Goal: Transaction & Acquisition: Purchase product/service

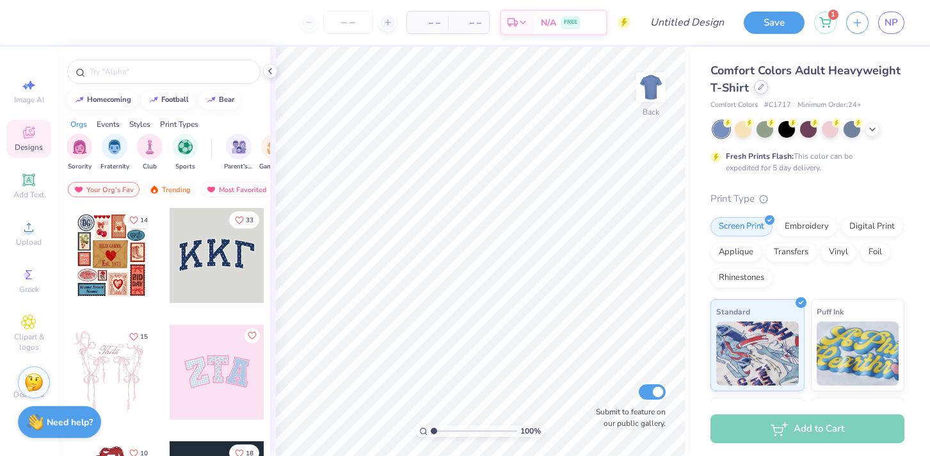
click at [762, 86] on icon at bounding box center [761, 87] width 6 height 6
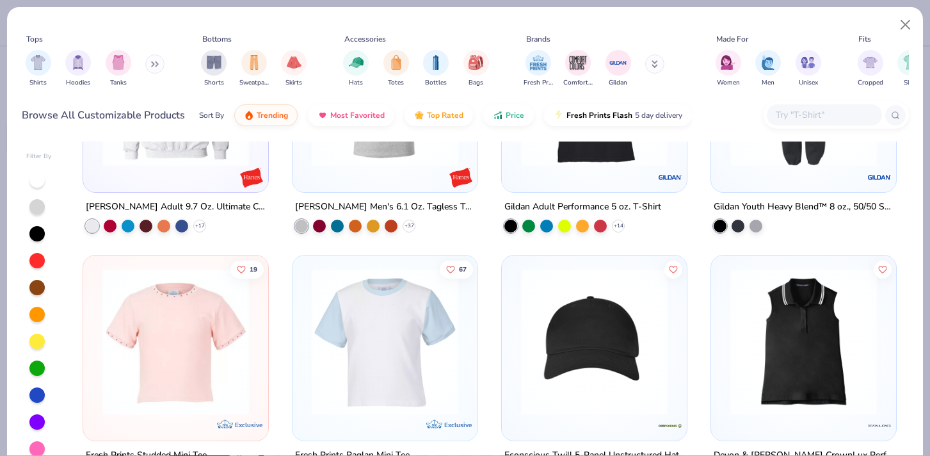
scroll to position [12026, 0]
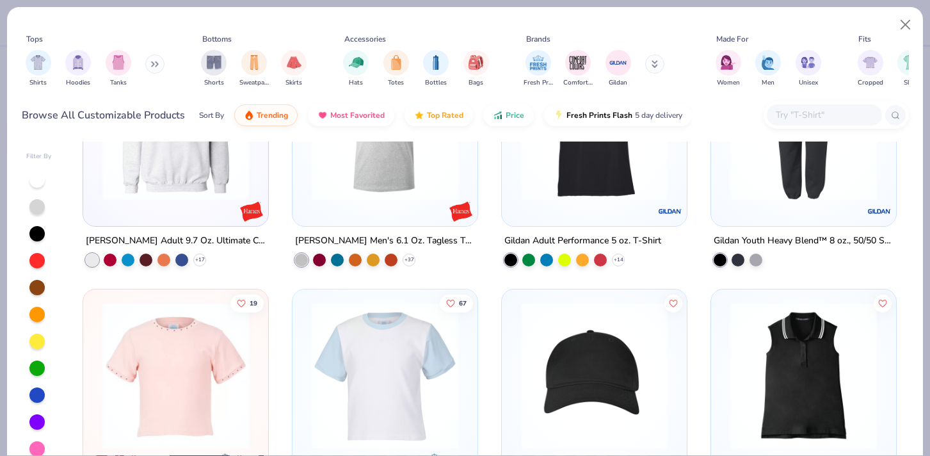
click at [151, 60] on button at bounding box center [154, 63] width 19 height 19
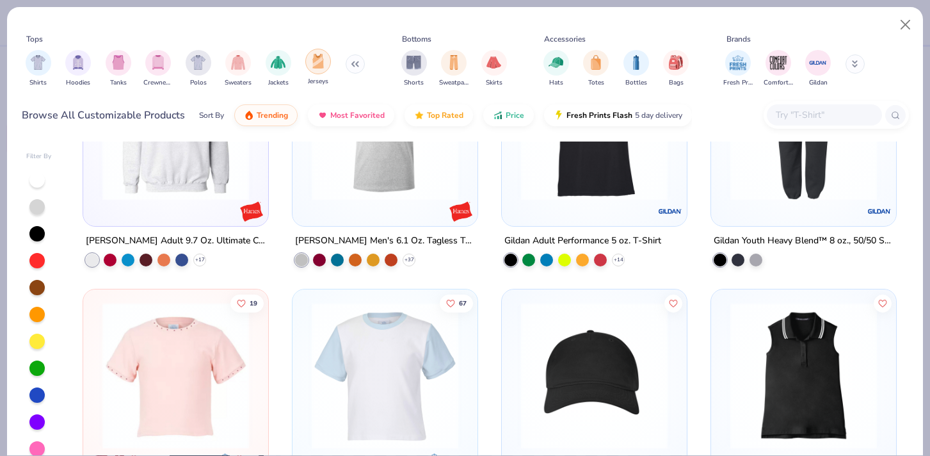
click at [307, 61] on div "filter for Jerseys" at bounding box center [318, 62] width 26 height 26
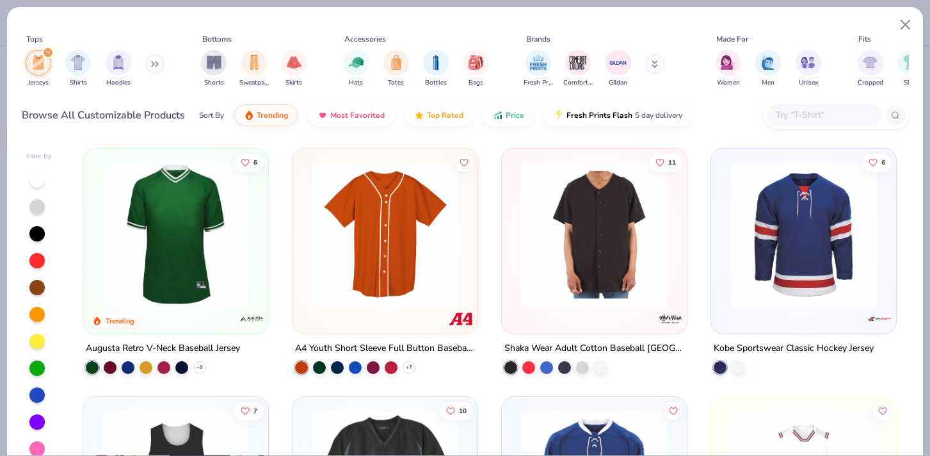
click at [190, 237] on img at bounding box center [175, 234] width 159 height 147
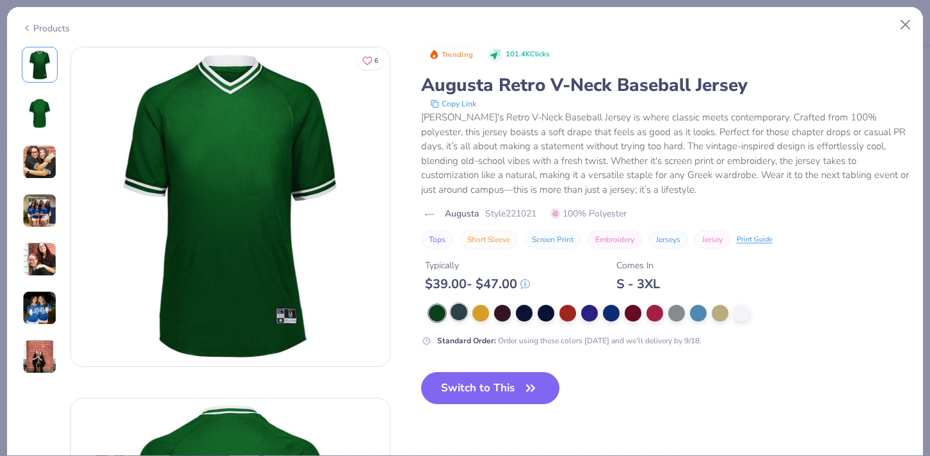
click at [455, 315] on div at bounding box center [459, 311] width 17 height 17
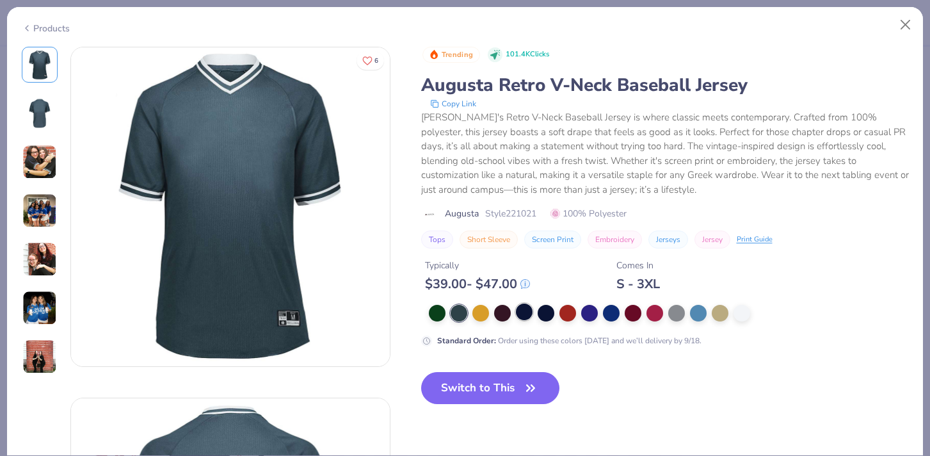
click at [516, 305] on div at bounding box center [524, 311] width 17 height 17
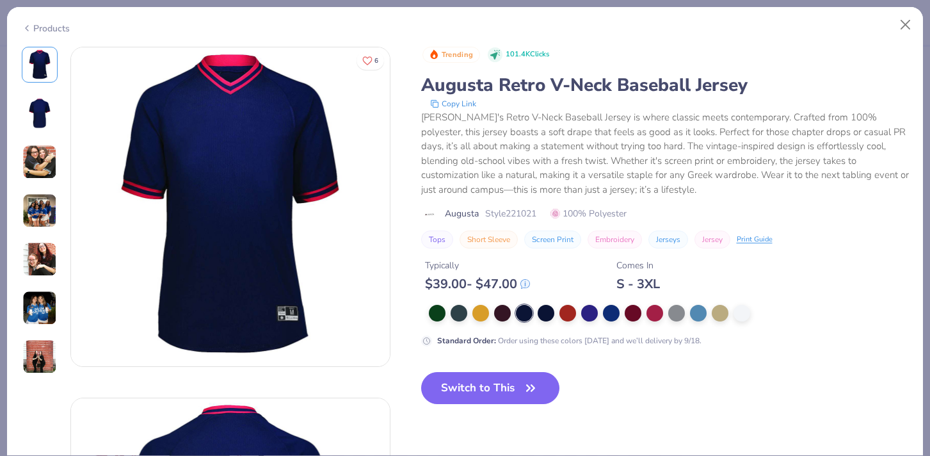
click at [35, 23] on div "Products" at bounding box center [46, 28] width 48 height 13
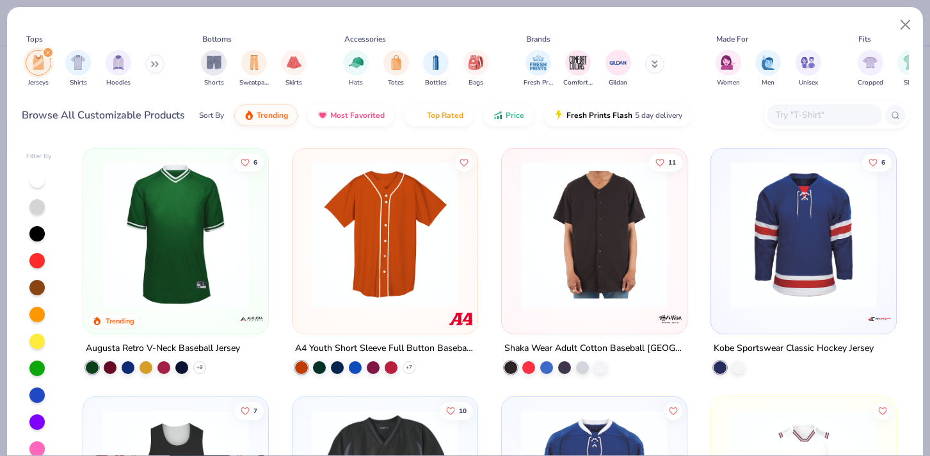
click at [42, 50] on div "filter for Jerseys" at bounding box center [48, 53] width 12 height 12
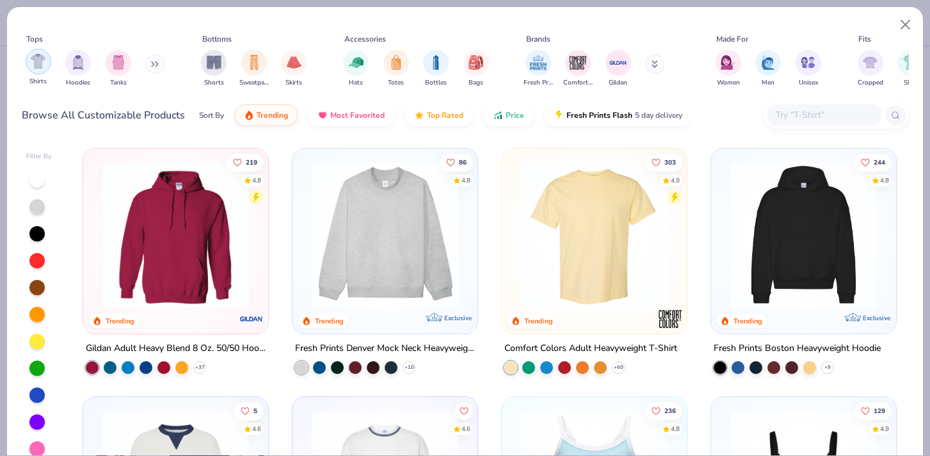
click at [40, 59] on img "filter for Shirts" at bounding box center [38, 61] width 15 height 15
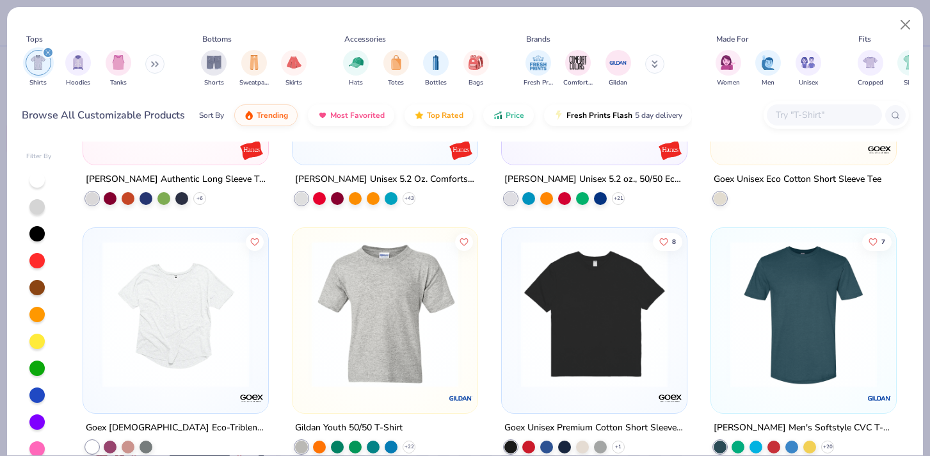
scroll to position [7807, 0]
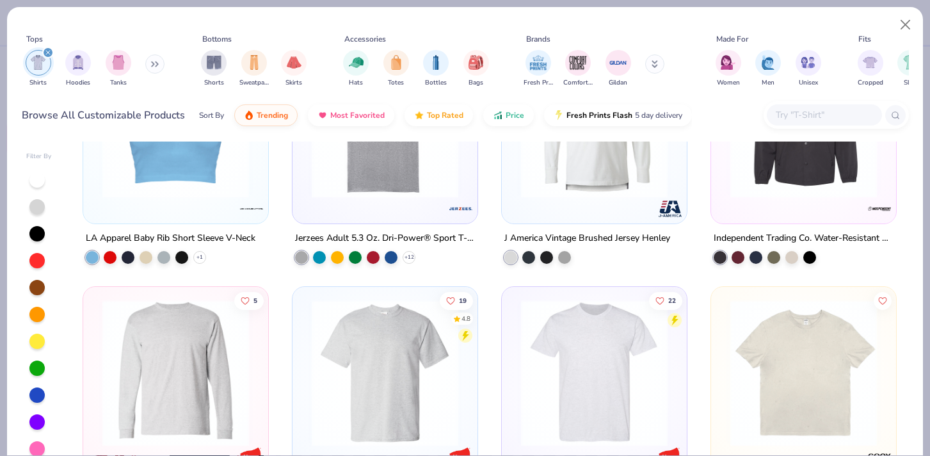
click at [856, 108] on input "text" at bounding box center [823, 115] width 99 height 15
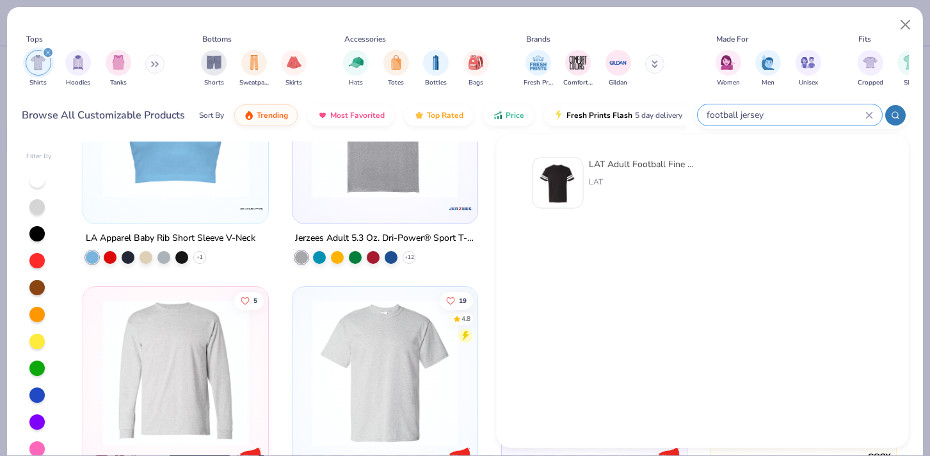
type input "football jersey"
click at [635, 159] on div "LAT Adult Football Fine Jersey Tee" at bounding box center [643, 163] width 108 height 13
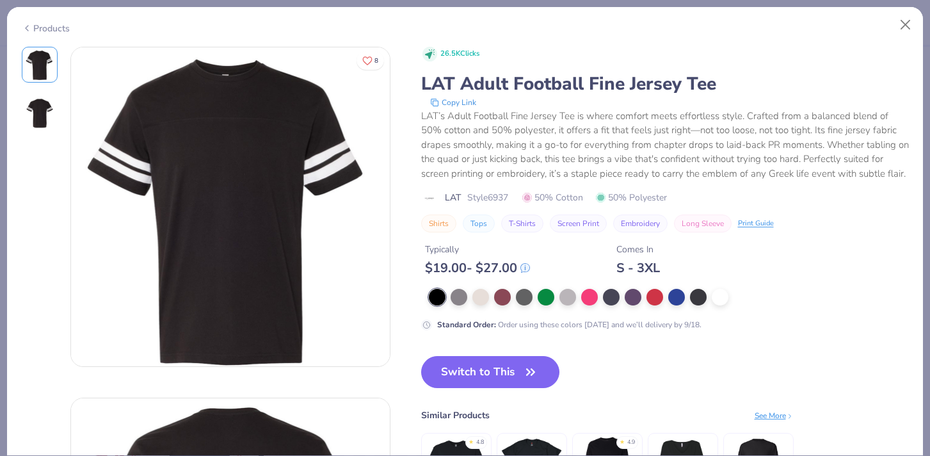
click at [37, 107] on img at bounding box center [39, 113] width 31 height 31
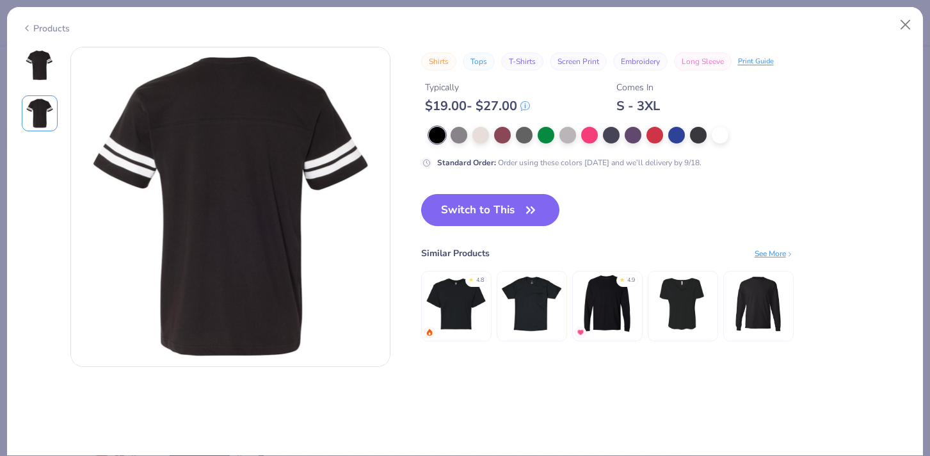
click at [34, 50] on img at bounding box center [39, 64] width 31 height 31
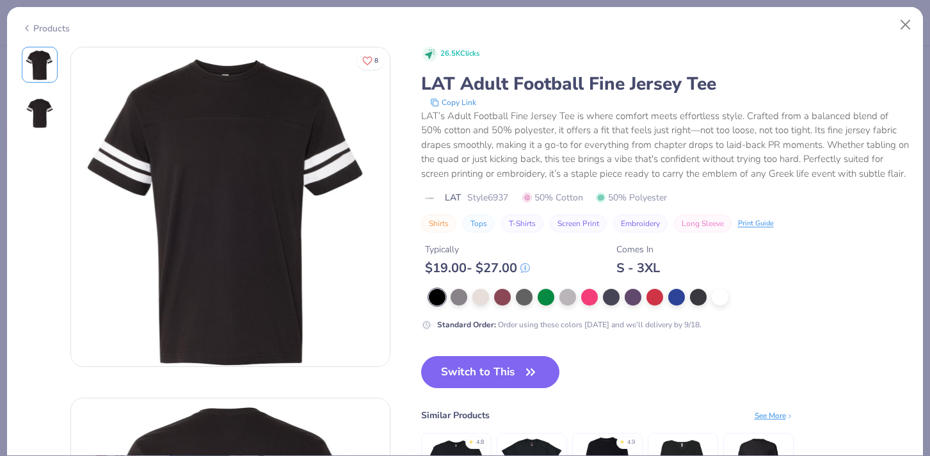
click at [35, 120] on img at bounding box center [39, 113] width 31 height 31
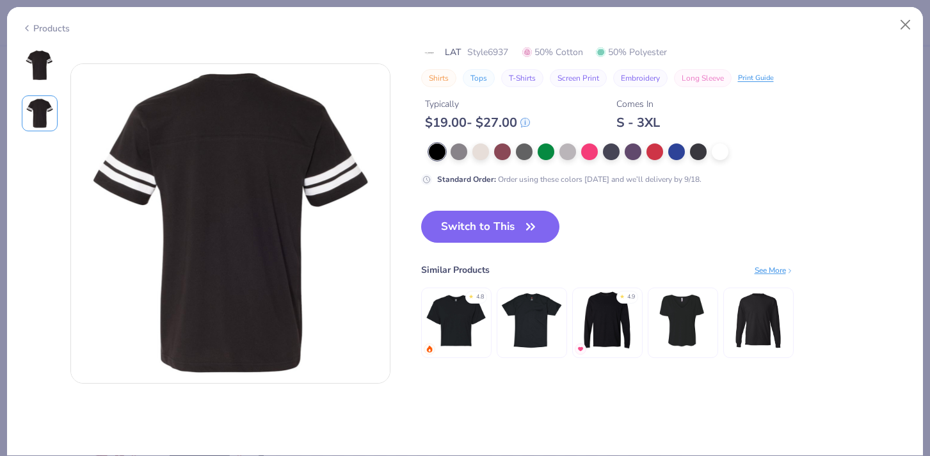
scroll to position [351, 0]
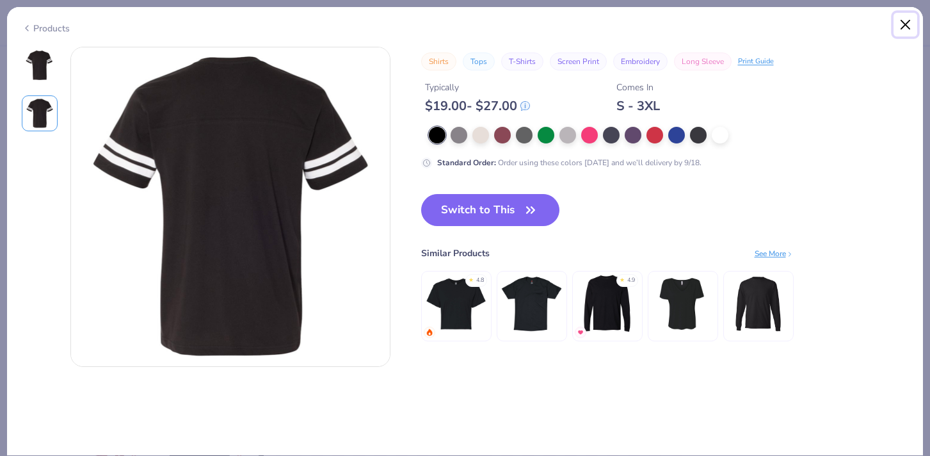
click at [903, 24] on button "Close" at bounding box center [905, 25] width 24 height 24
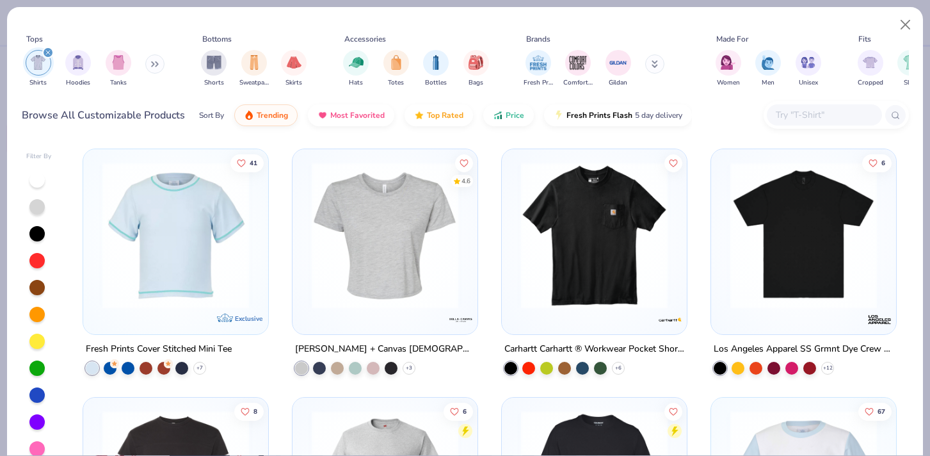
scroll to position [1926, 0]
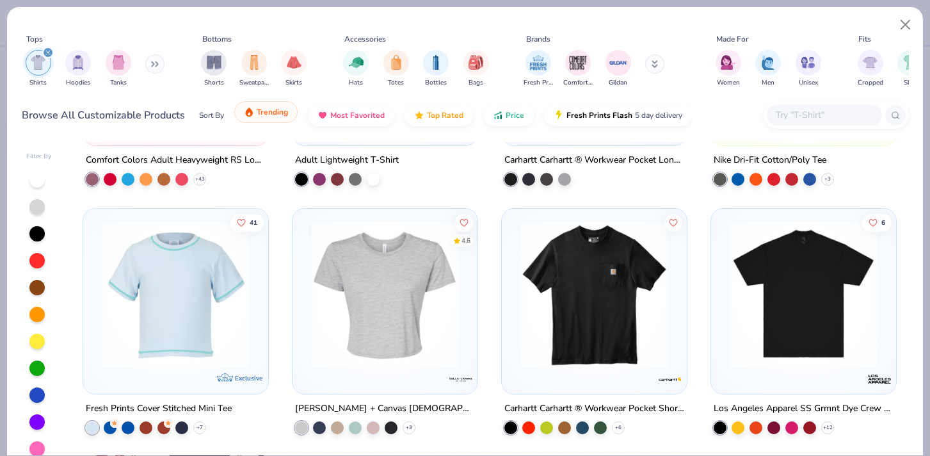
click at [275, 116] on button "Trending" at bounding box center [265, 112] width 63 height 22
click at [275, 111] on span "Trending" at bounding box center [272, 112] width 31 height 10
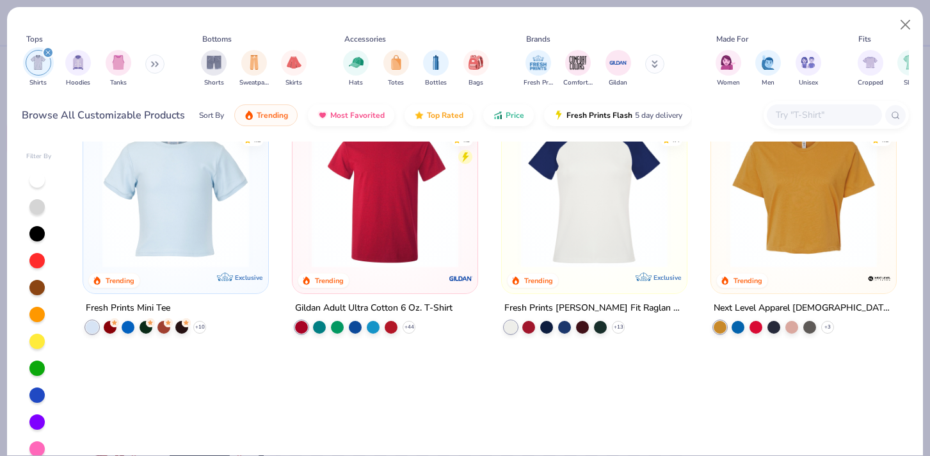
scroll to position [0, 0]
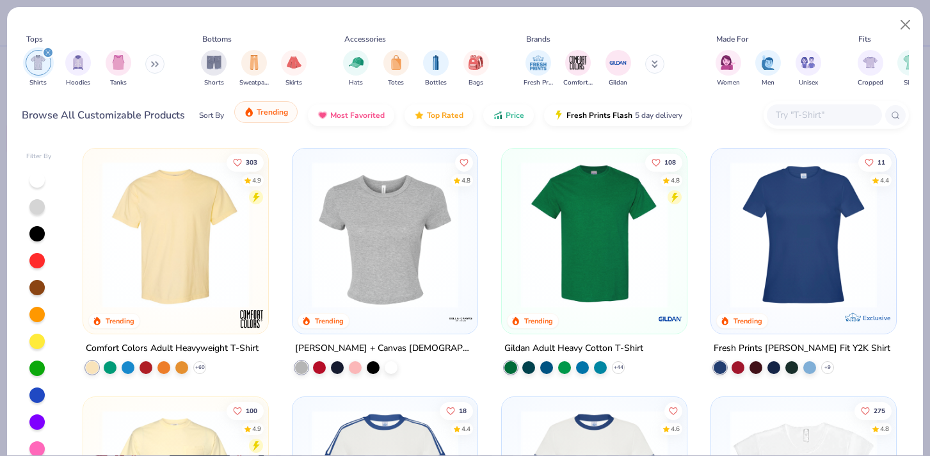
click at [276, 111] on span "Trending" at bounding box center [272, 112] width 31 height 10
click at [36, 442] on div at bounding box center [36, 448] width 15 height 15
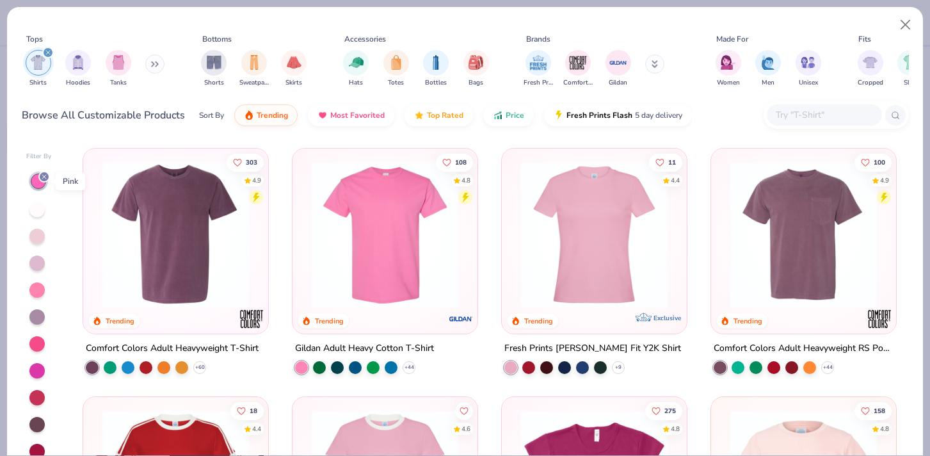
click at [43, 174] on icon at bounding box center [44, 177] width 8 height 8
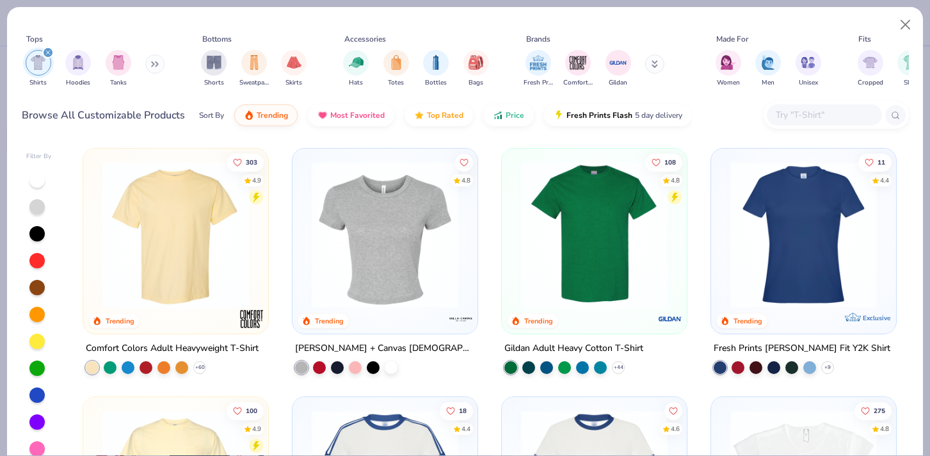
click at [47, 50] on icon "filter for Shirts" at bounding box center [47, 52] width 5 height 5
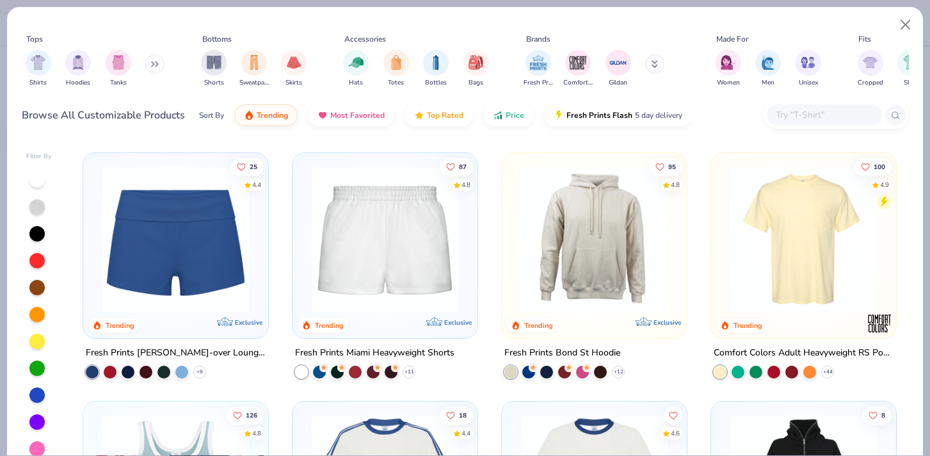
scroll to position [931, 0]
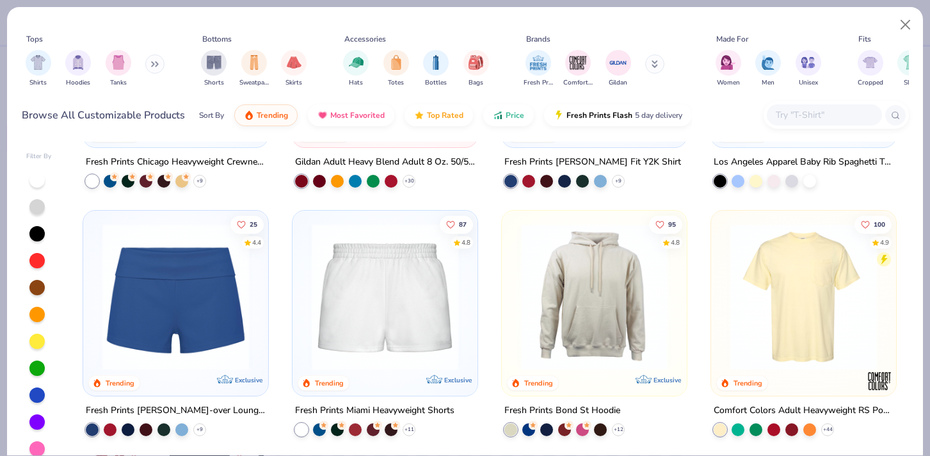
click at [154, 67] on button at bounding box center [154, 63] width 19 height 19
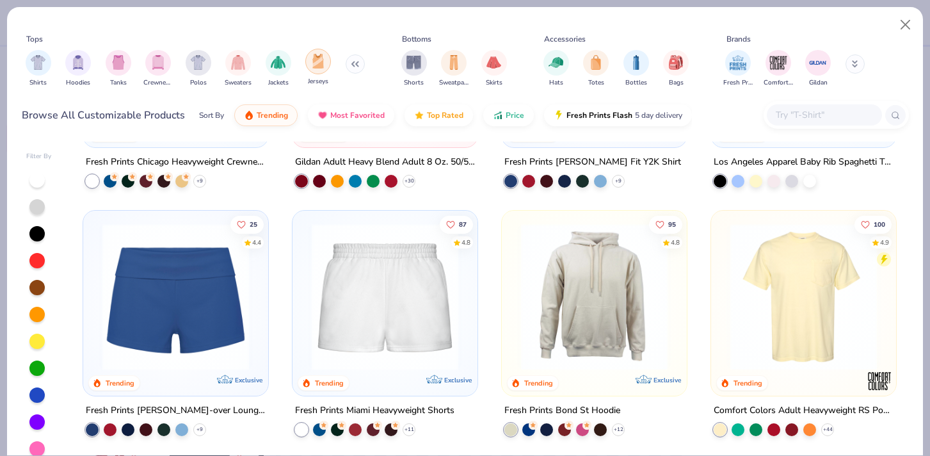
click at [324, 59] on img "filter for Jerseys" at bounding box center [318, 61] width 14 height 15
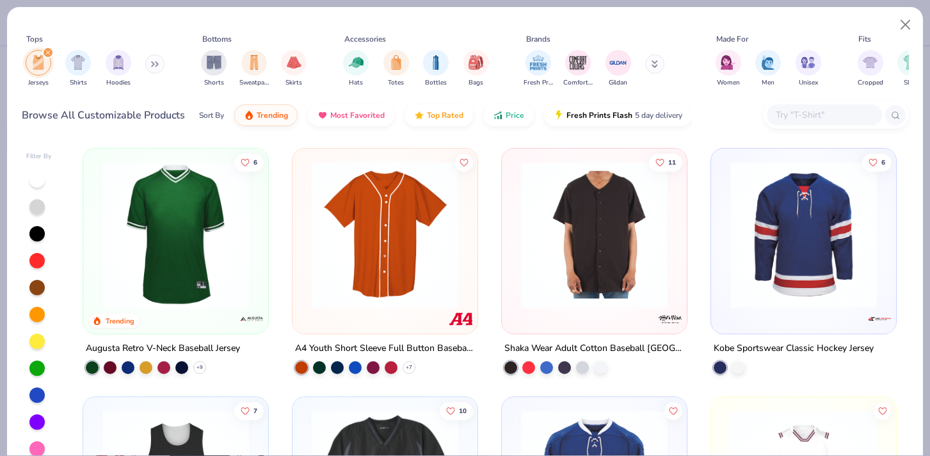
click at [379, 243] on img at bounding box center [384, 234] width 159 height 147
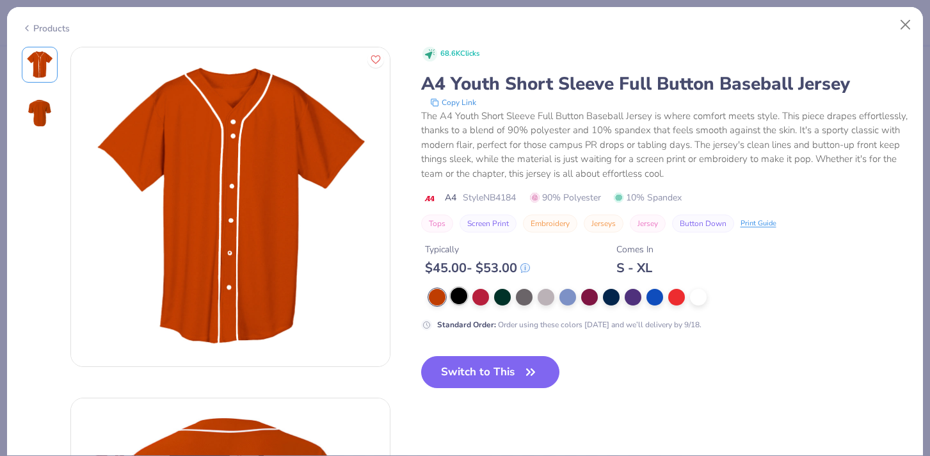
click at [454, 299] on div at bounding box center [459, 295] width 17 height 17
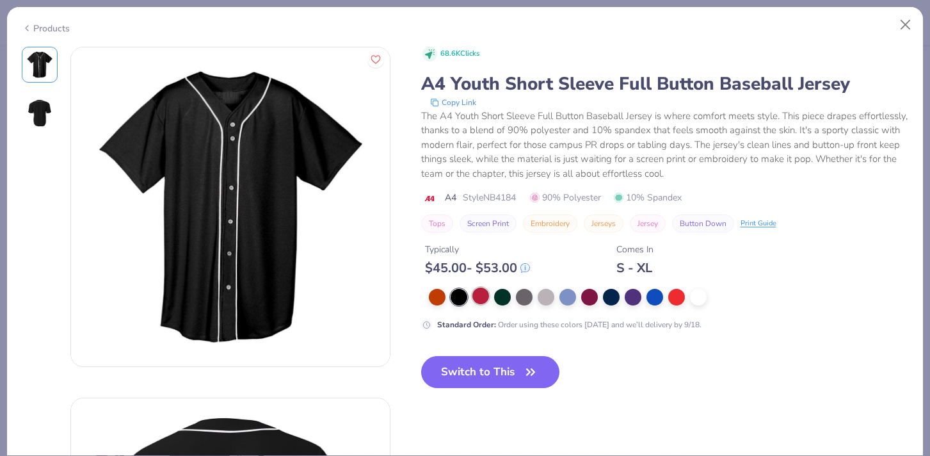
click at [477, 296] on div at bounding box center [480, 295] width 17 height 17
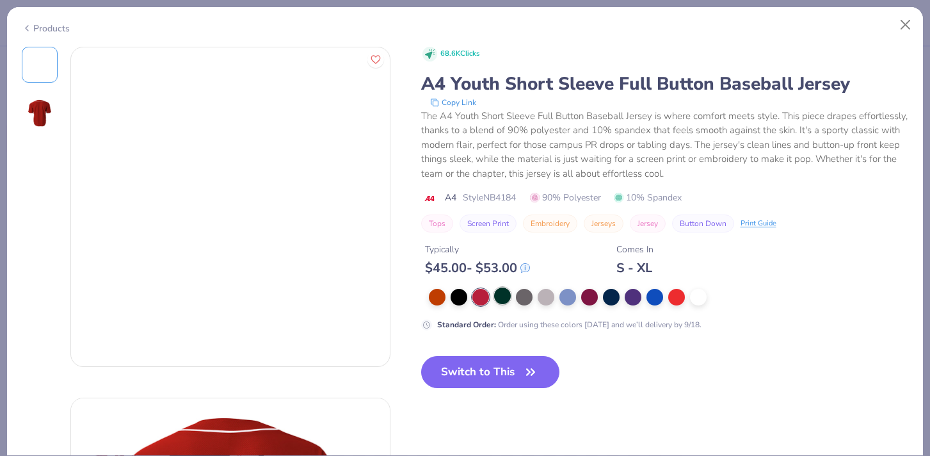
click at [504, 296] on div at bounding box center [502, 295] width 17 height 17
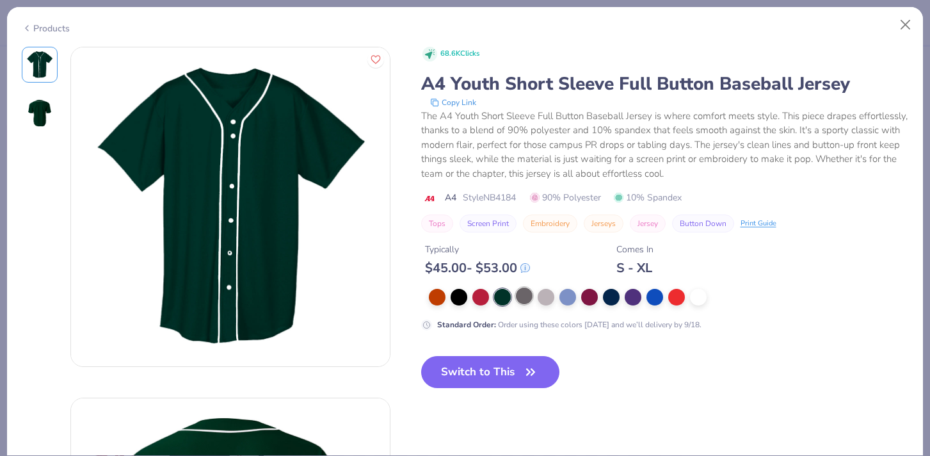
click at [531, 292] on div at bounding box center [524, 295] width 17 height 17
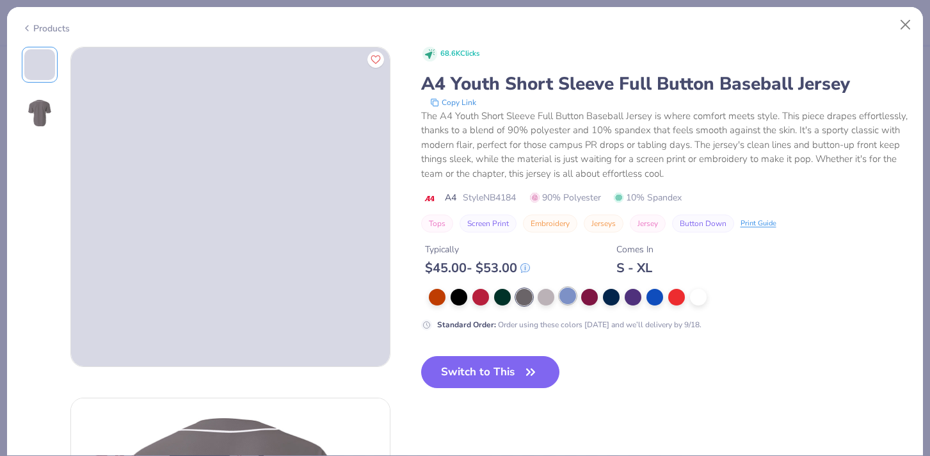
click at [560, 292] on div at bounding box center [567, 295] width 17 height 17
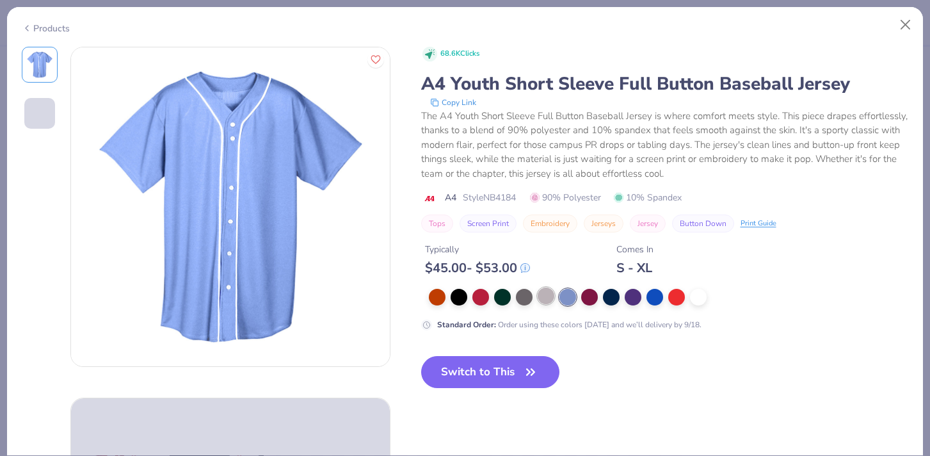
click at [545, 297] on div at bounding box center [546, 295] width 17 height 17
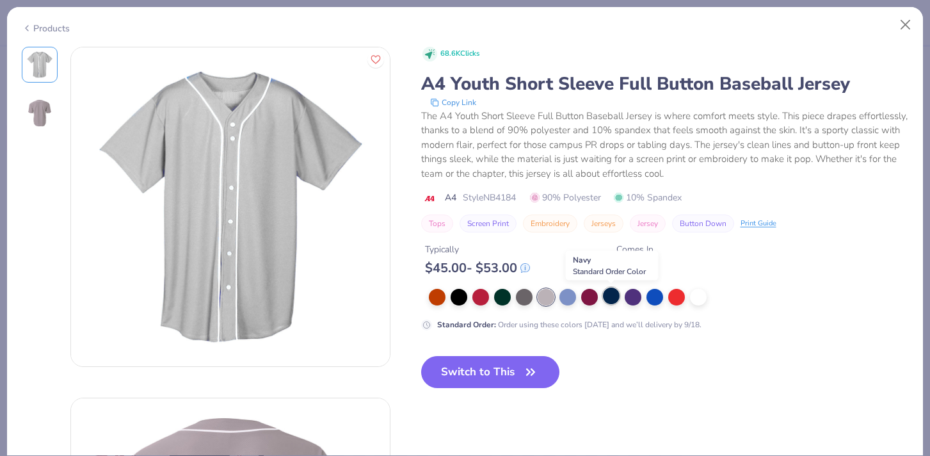
click at [619, 296] on div at bounding box center [611, 295] width 17 height 17
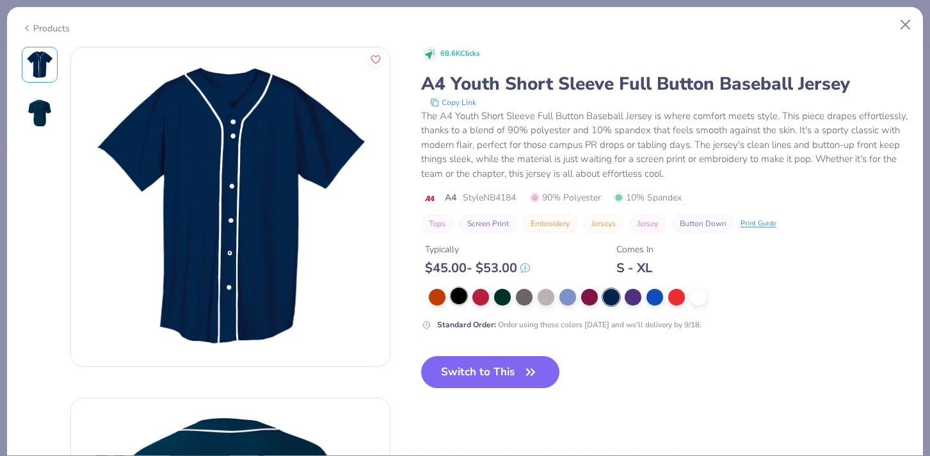
click at [461, 295] on div at bounding box center [459, 295] width 17 height 17
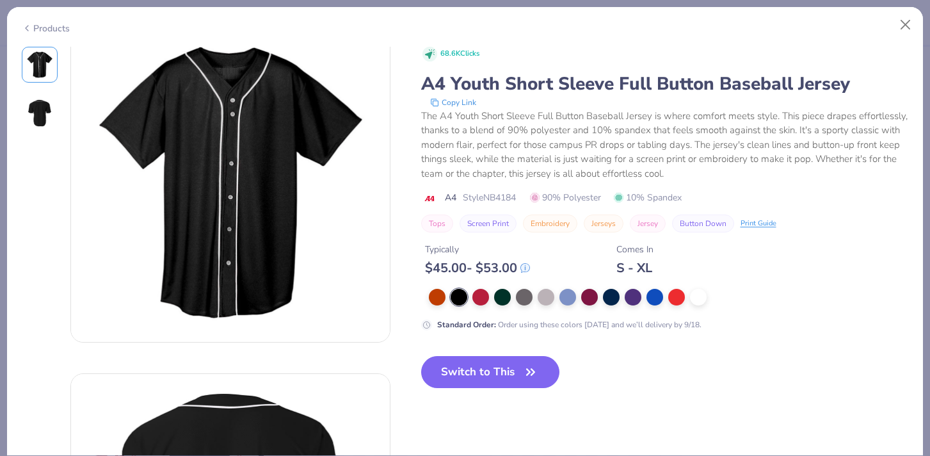
scroll to position [26, 0]
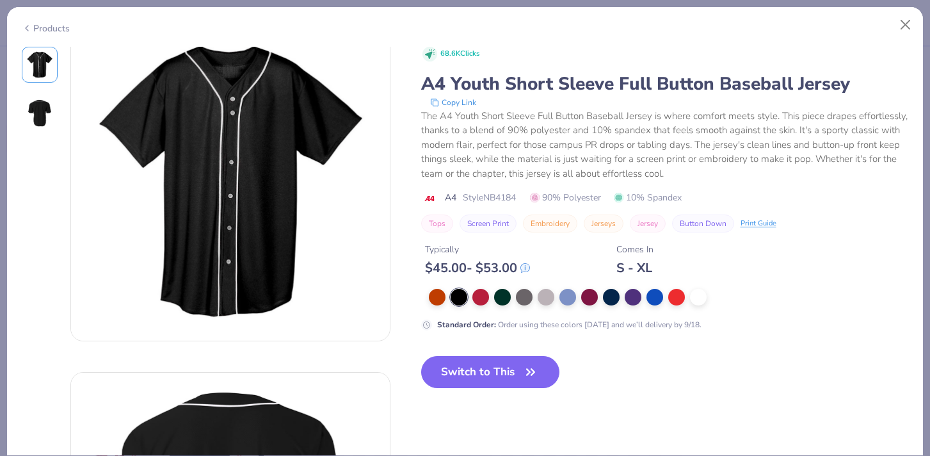
click at [38, 108] on img at bounding box center [39, 113] width 31 height 31
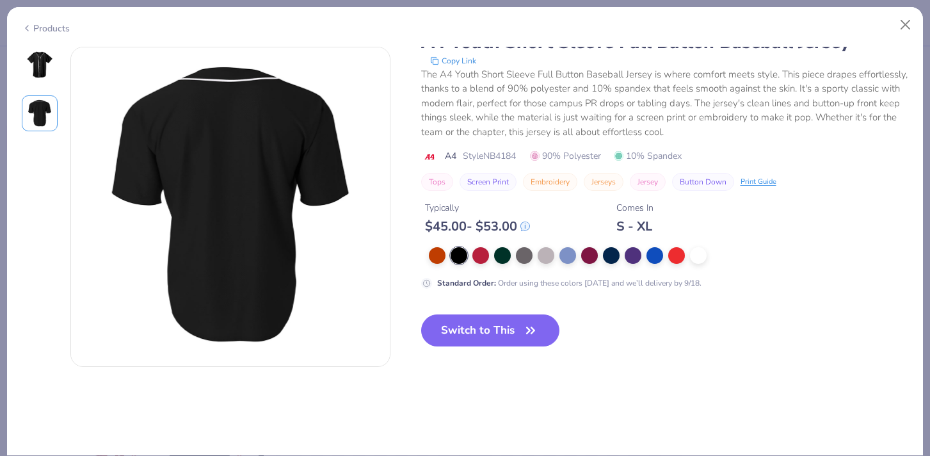
click at [38, 67] on img at bounding box center [39, 64] width 31 height 31
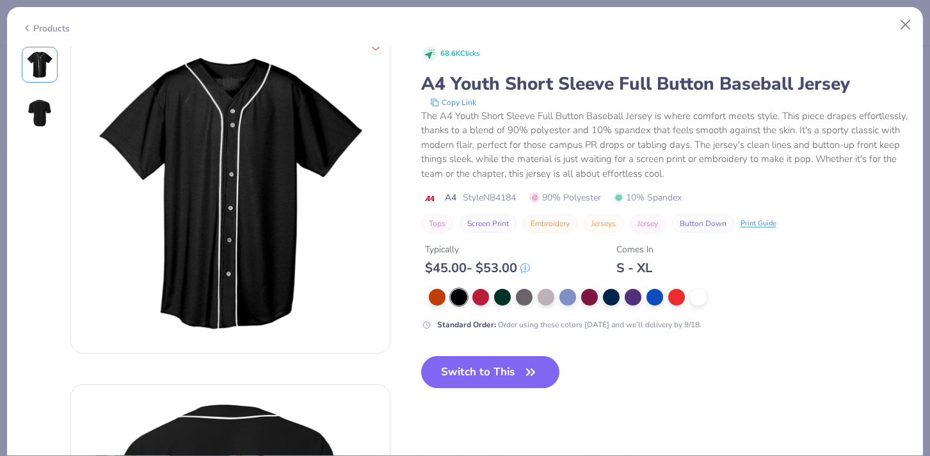
scroll to position [14, 0]
click at [904, 20] on button "Close" at bounding box center [905, 25] width 24 height 24
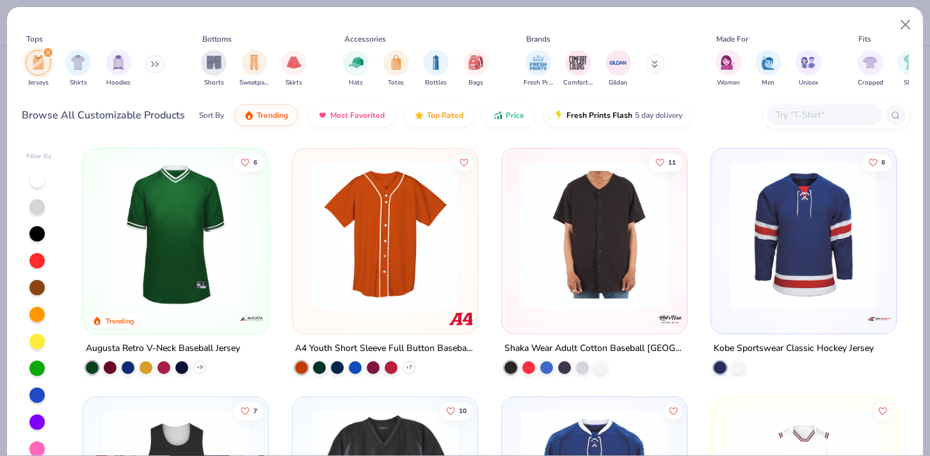
scroll to position [100, 0]
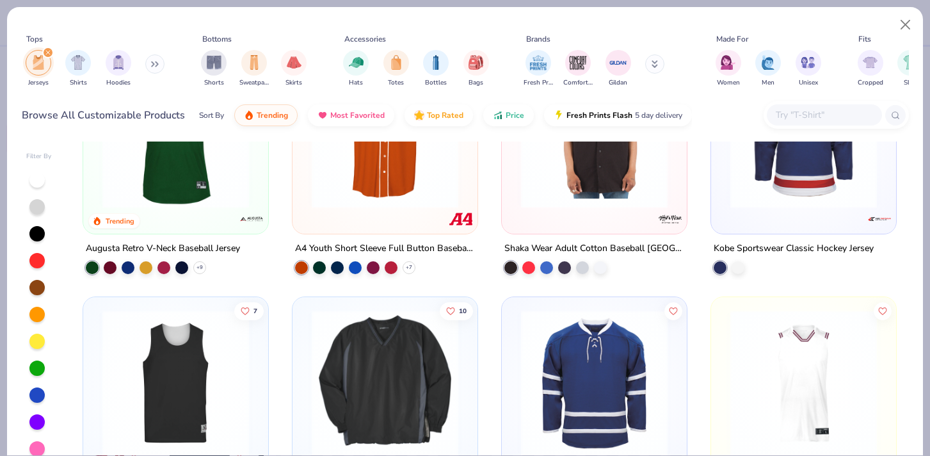
click at [600, 177] on img at bounding box center [594, 134] width 159 height 147
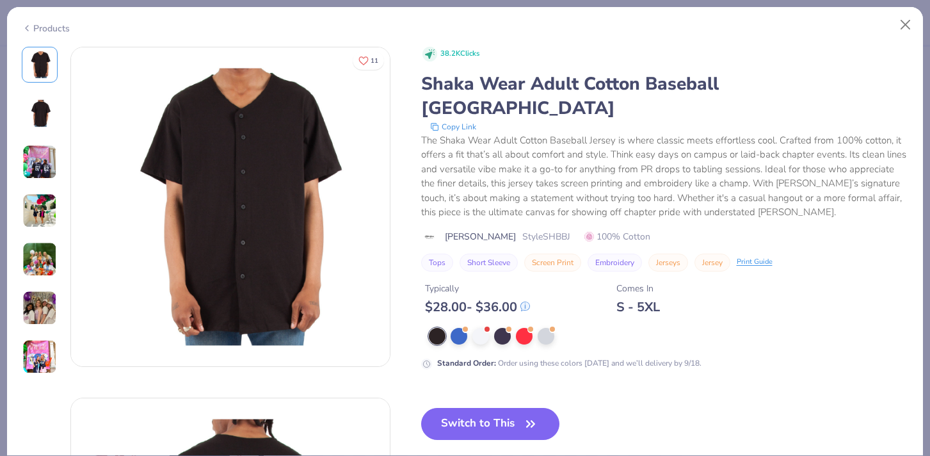
click at [51, 113] on img at bounding box center [39, 113] width 31 height 31
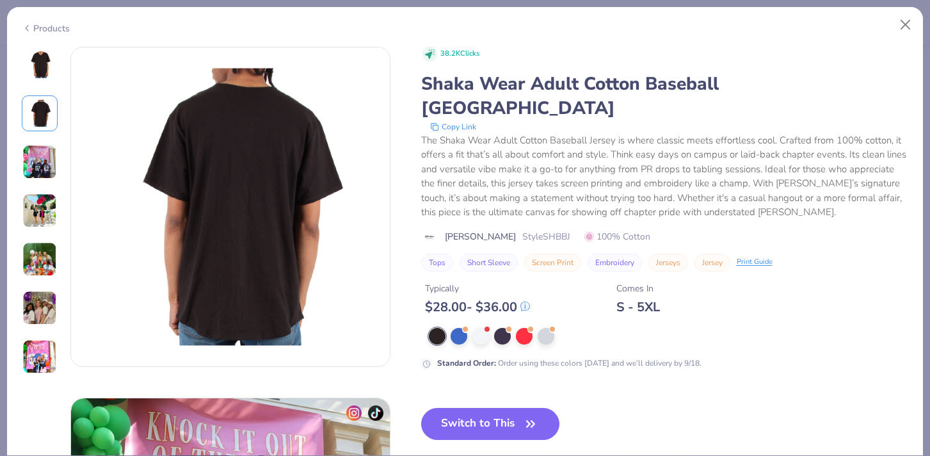
click at [45, 160] on img at bounding box center [39, 162] width 35 height 35
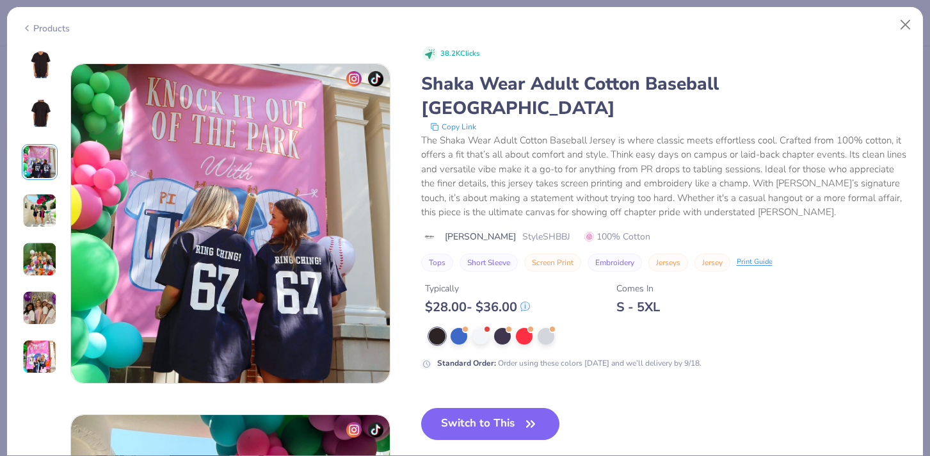
scroll to position [701, 0]
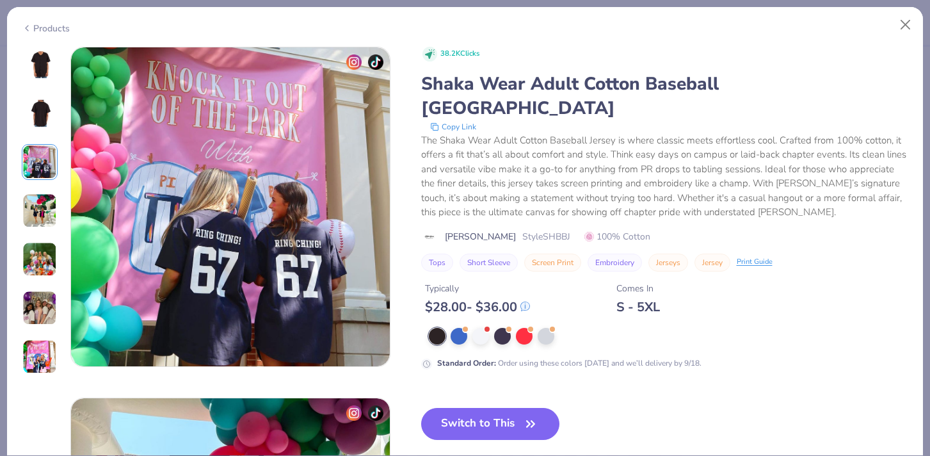
click at [39, 198] on img at bounding box center [39, 210] width 35 height 35
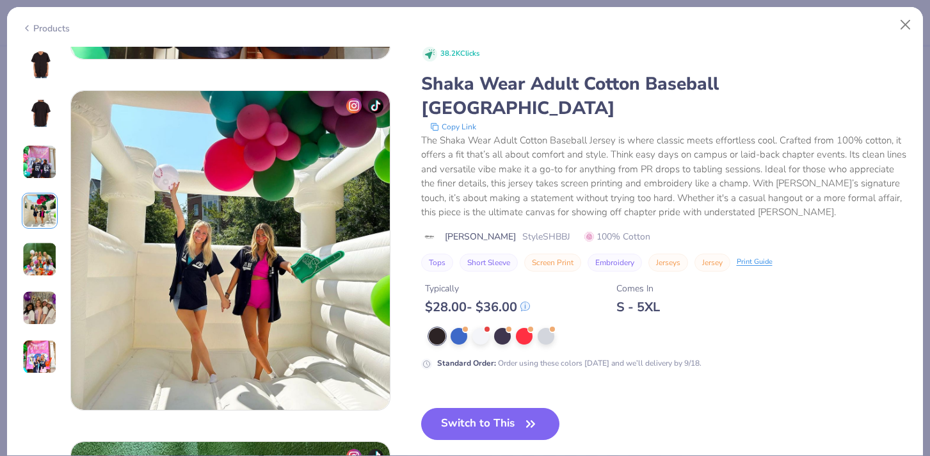
scroll to position [1052, 0]
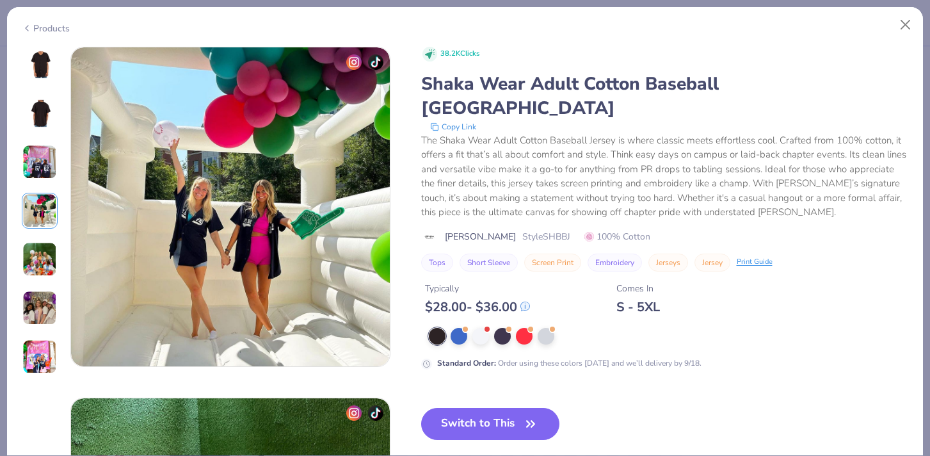
click at [40, 238] on div at bounding box center [40, 211] width 36 height 328
click at [38, 255] on img at bounding box center [39, 259] width 35 height 35
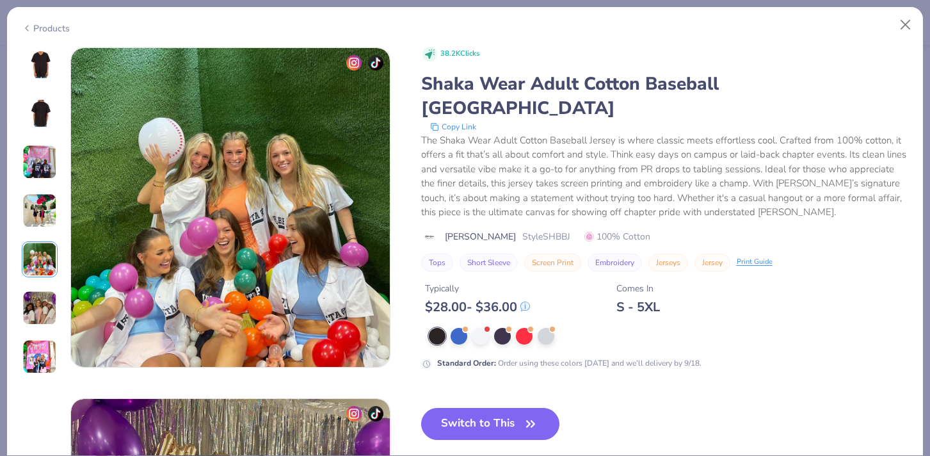
scroll to position [1403, 0]
click at [35, 294] on img at bounding box center [39, 308] width 35 height 35
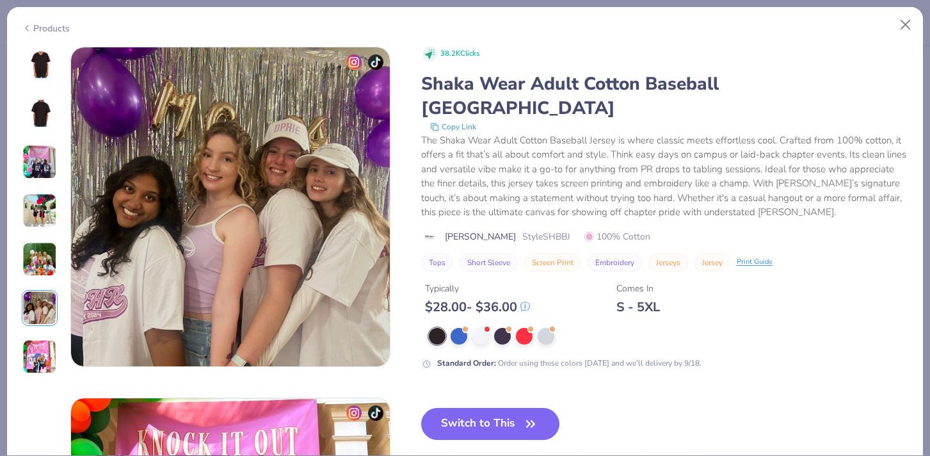
click at [40, 353] on img at bounding box center [39, 356] width 35 height 35
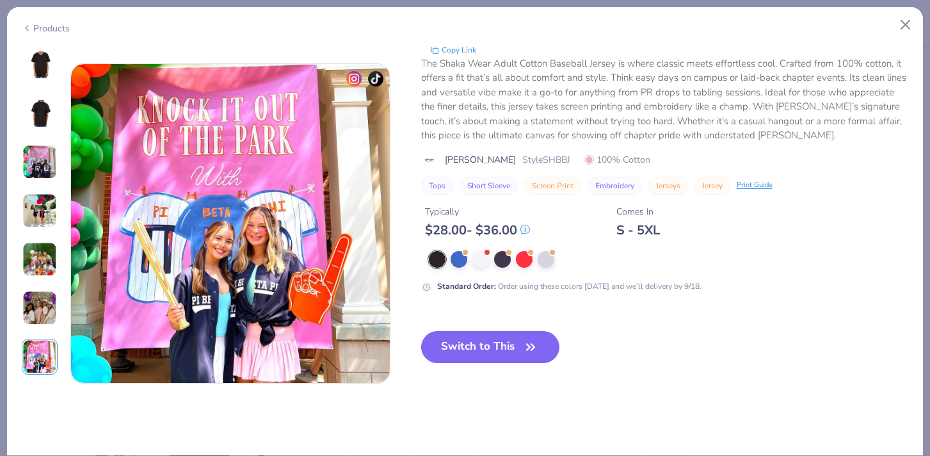
scroll to position [2104, 0]
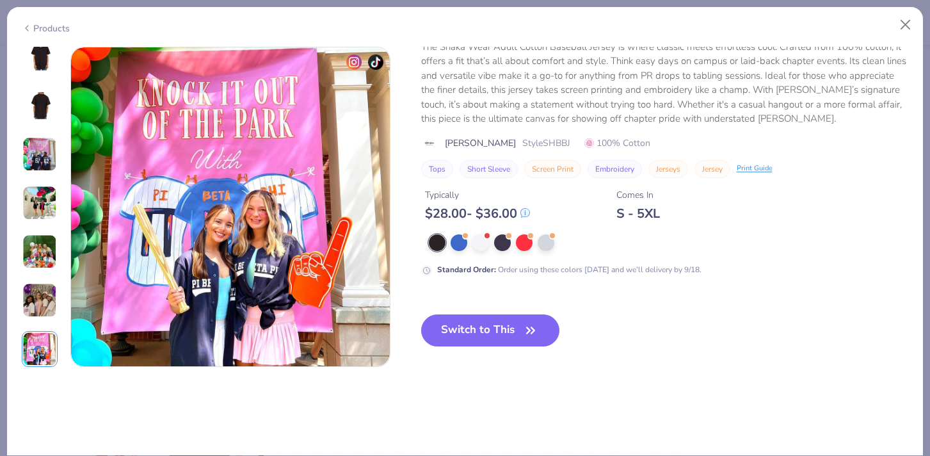
click at [38, 121] on div at bounding box center [40, 106] width 36 height 36
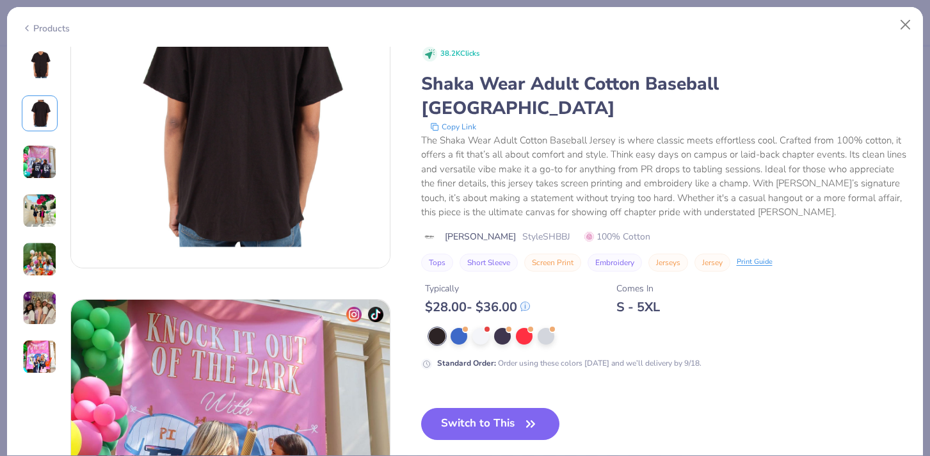
click at [45, 76] on img at bounding box center [39, 64] width 31 height 31
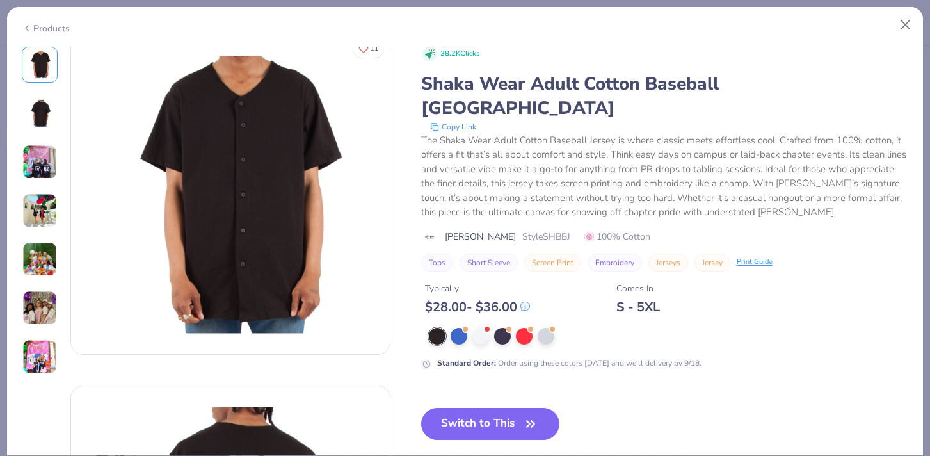
scroll to position [0, 0]
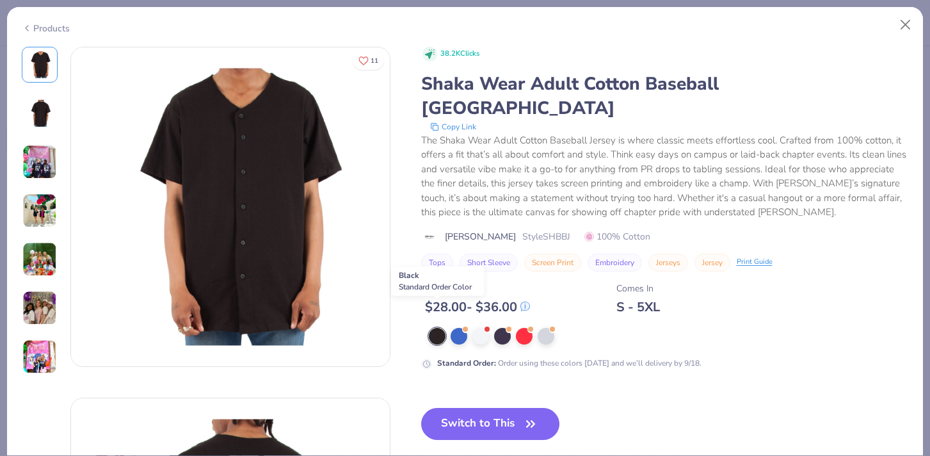
click at [432, 328] on div at bounding box center [437, 336] width 17 height 17
click at [467, 408] on button "Switch to This" at bounding box center [490, 424] width 139 height 32
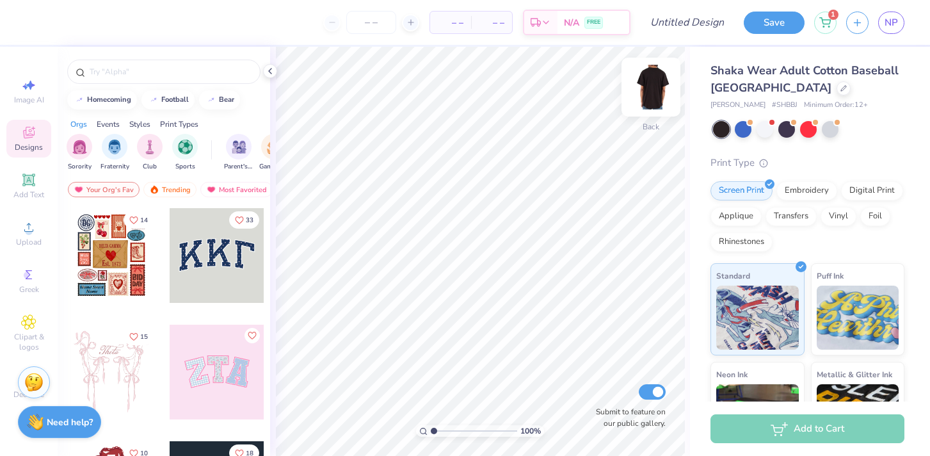
click at [663, 79] on img at bounding box center [650, 86] width 51 height 51
click at [33, 177] on icon at bounding box center [28, 179] width 12 height 12
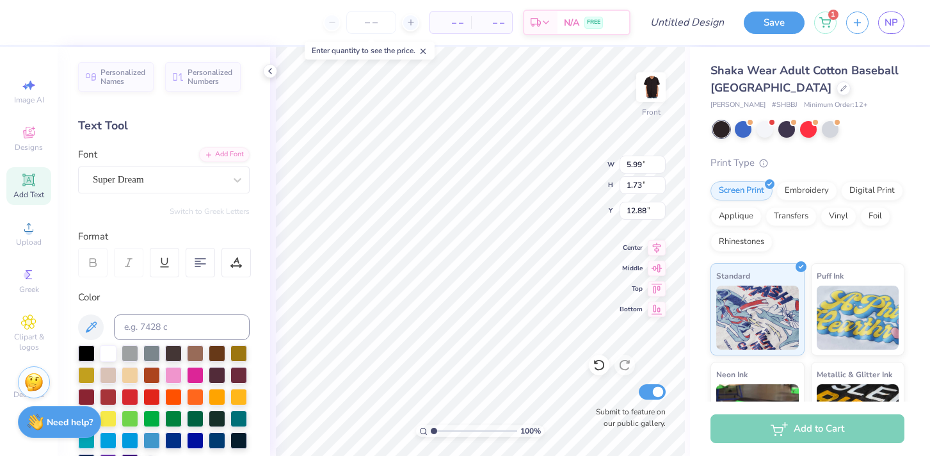
type textarea "25"
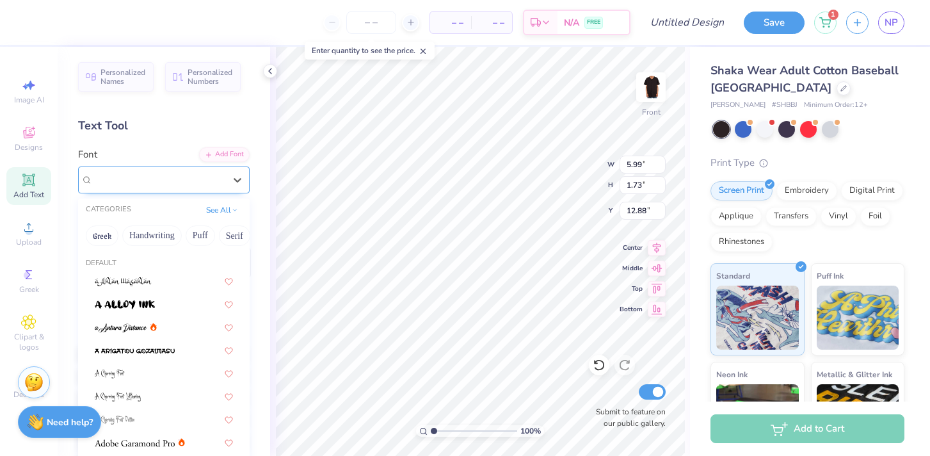
click at [214, 180] on div "Super Dream" at bounding box center [159, 180] width 134 height 20
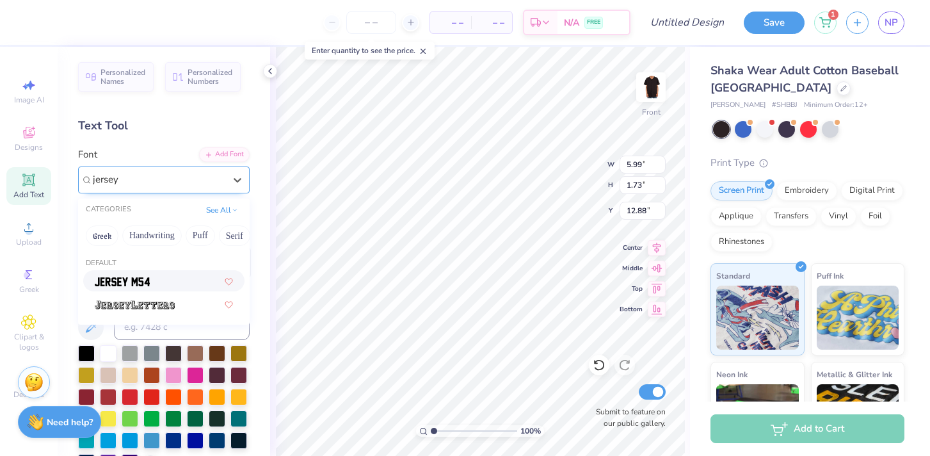
click at [136, 282] on img at bounding box center [122, 281] width 55 height 9
type input "jersey"
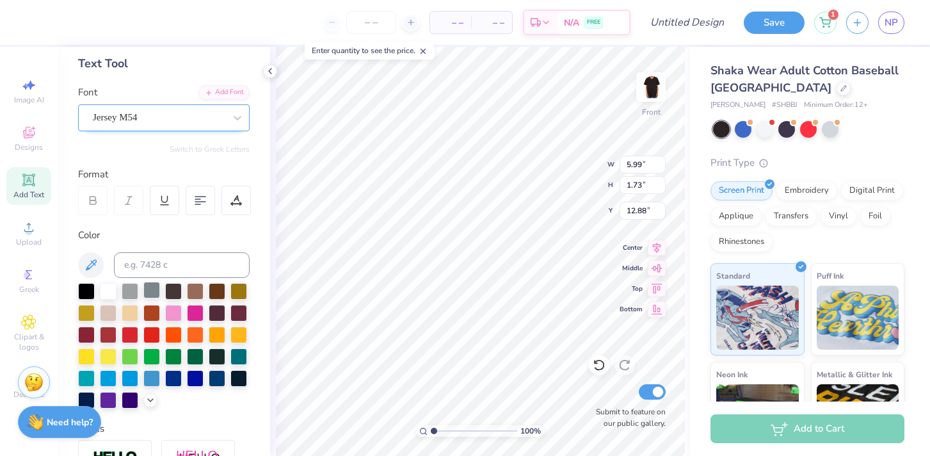
scroll to position [67, 0]
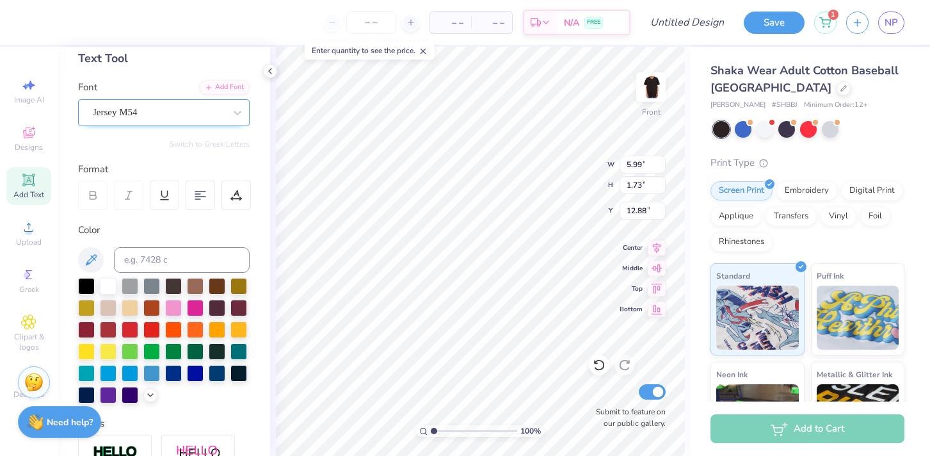
click at [88, 189] on icon at bounding box center [93, 195] width 12 height 12
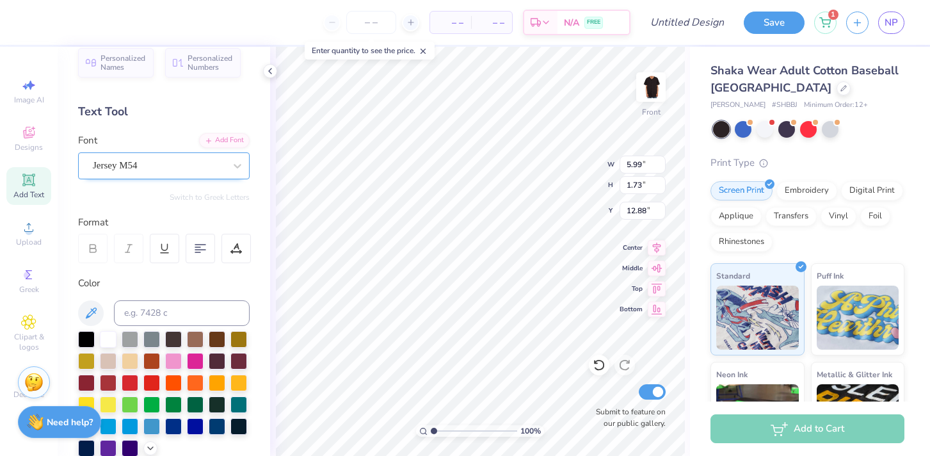
scroll to position [0, 0]
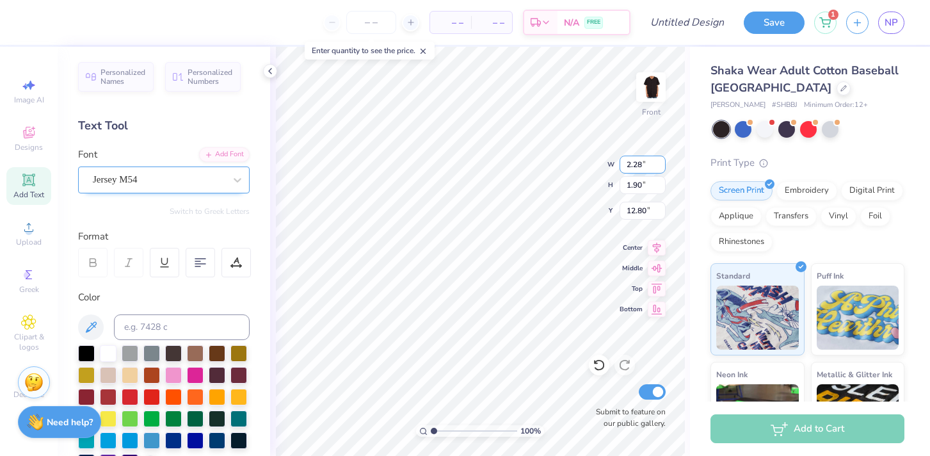
click at [659, 158] on input "2.28" at bounding box center [642, 165] width 46 height 18
type input "3.88"
type input "3.23"
type input "11.47"
type input "5.85"
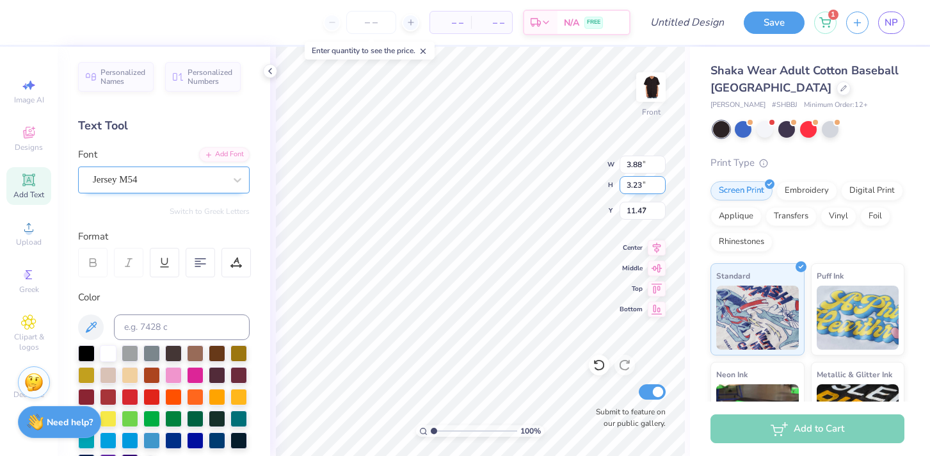
type input "4.87"
type input "9.61"
type input "9.13"
type input "7.61"
type input "9.59"
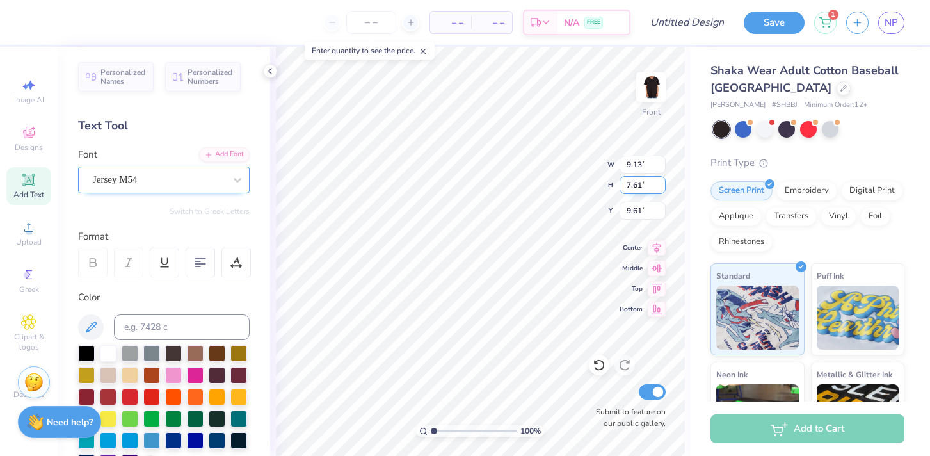
type input "7.99"
type input "9.15"
type input "8.64"
click at [641, 82] on img at bounding box center [650, 86] width 51 height 51
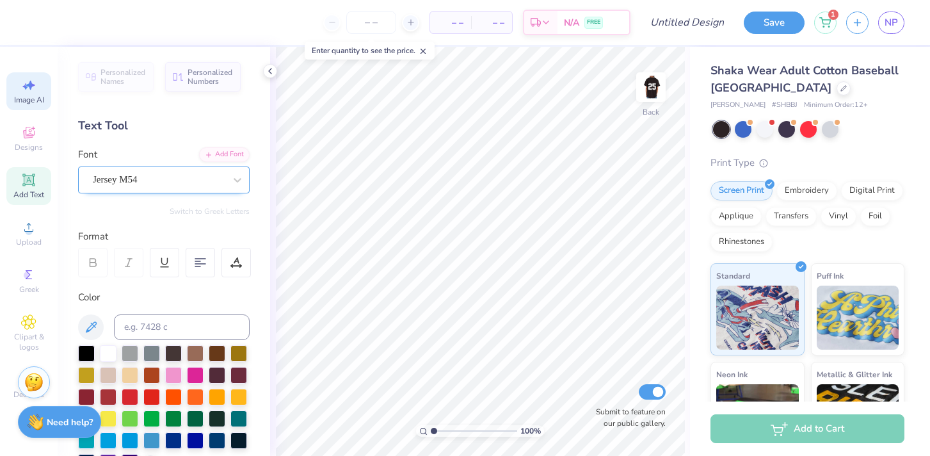
click at [26, 86] on icon at bounding box center [25, 86] width 6 height 6
select select "4"
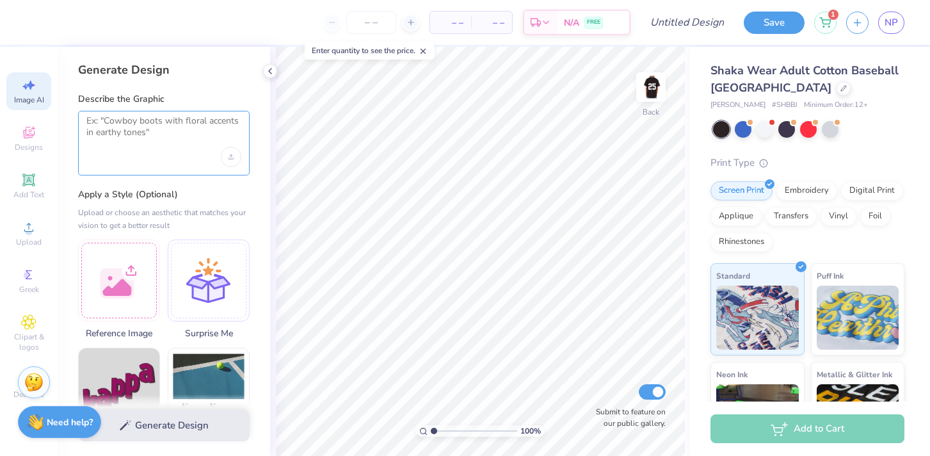
click at [127, 132] on textarea at bounding box center [163, 131] width 155 height 32
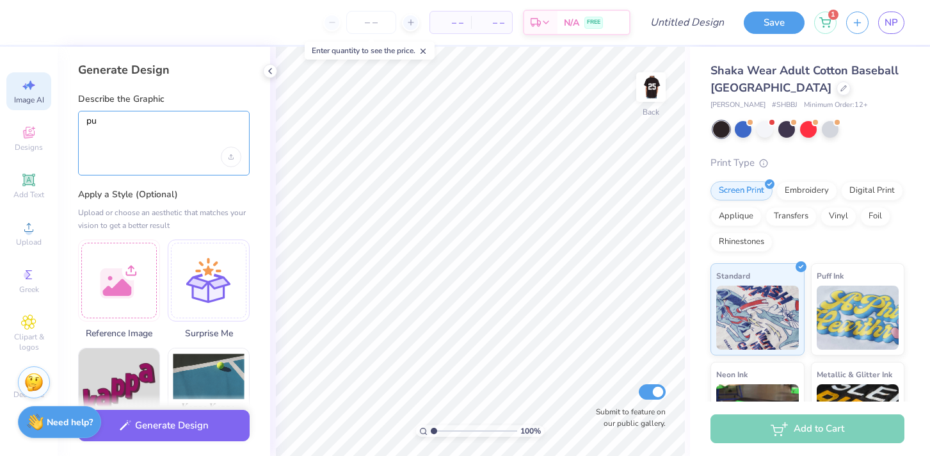
type textarea "p"
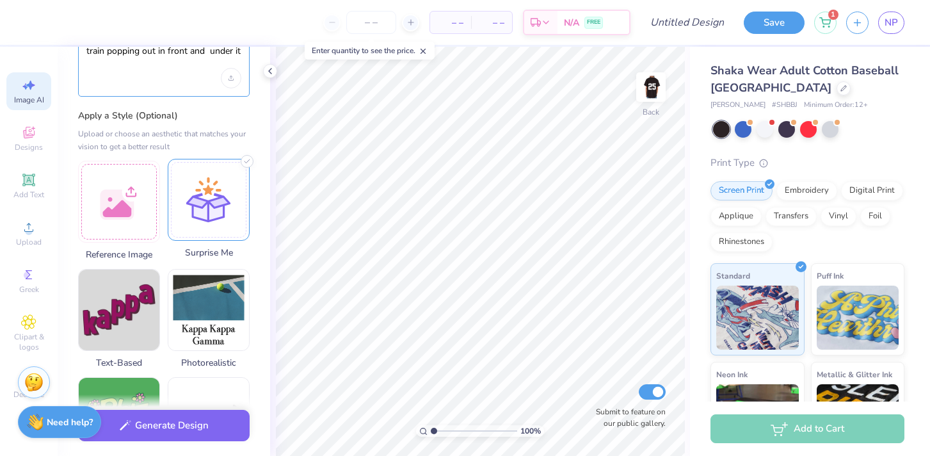
scroll to position [111, 0]
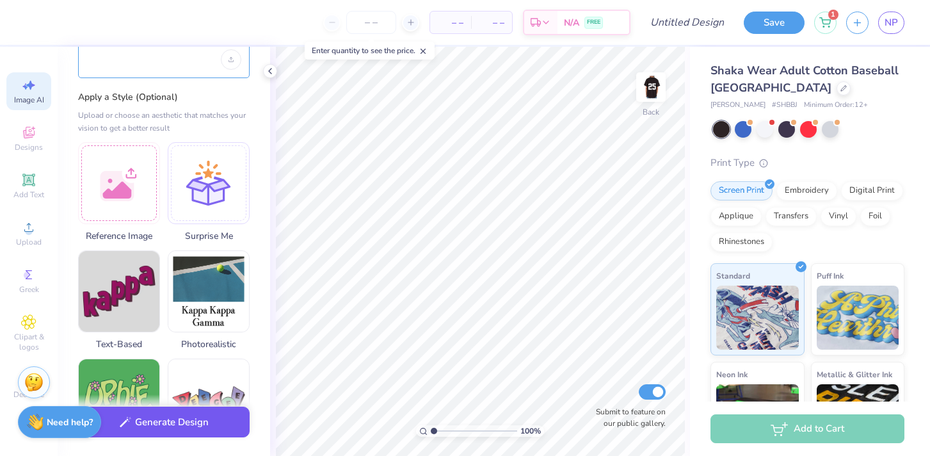
type textarea "write purduee in white letters in a jersey font and then have a purdue train po…"
click at [177, 422] on button "Generate Design" at bounding box center [164, 421] width 172 height 31
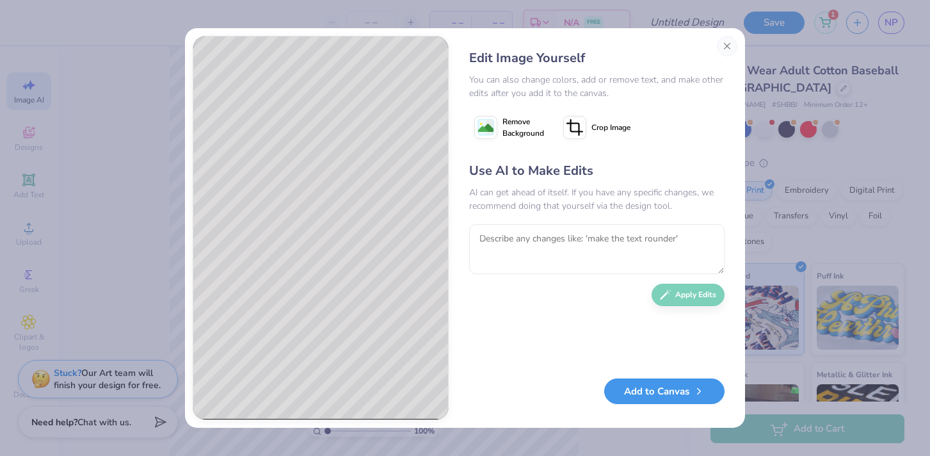
click at [681, 393] on button "Add to Canvas" at bounding box center [664, 391] width 120 height 26
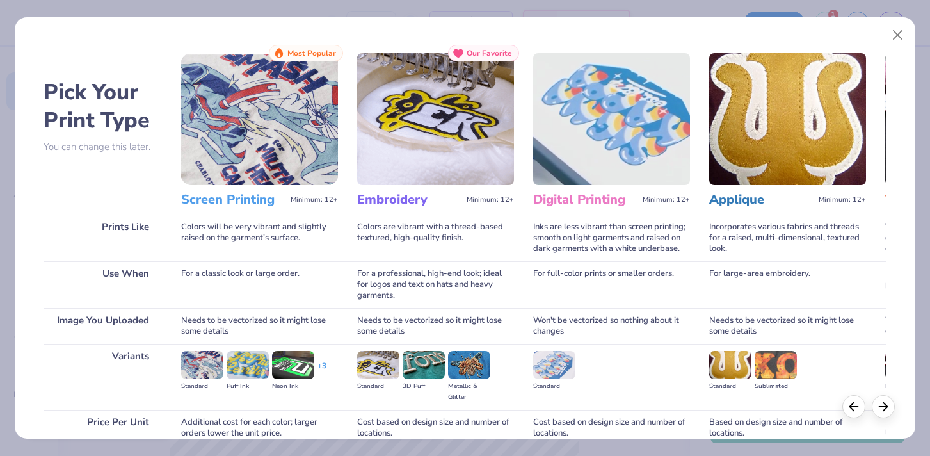
scroll to position [118, 0]
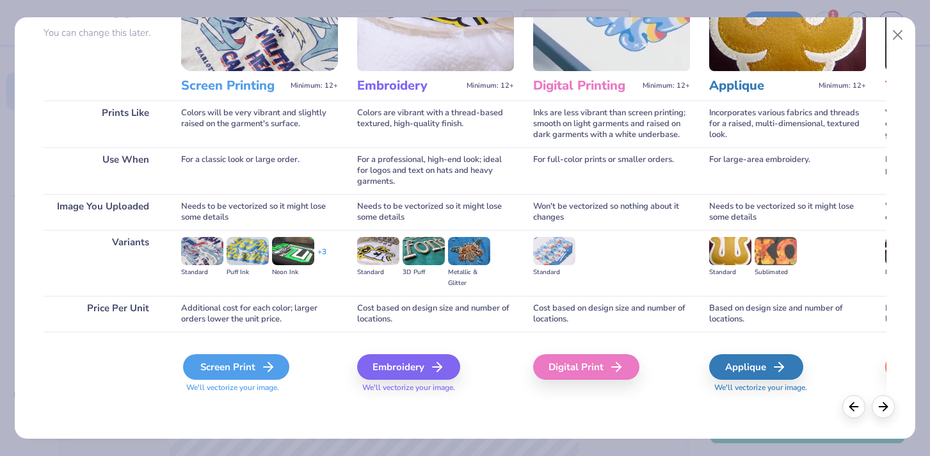
click at [239, 361] on div "Screen Print" at bounding box center [236, 367] width 106 height 26
click at [268, 364] on icon at bounding box center [267, 366] width 15 height 15
click at [257, 374] on div "Screen Print" at bounding box center [236, 367] width 106 height 26
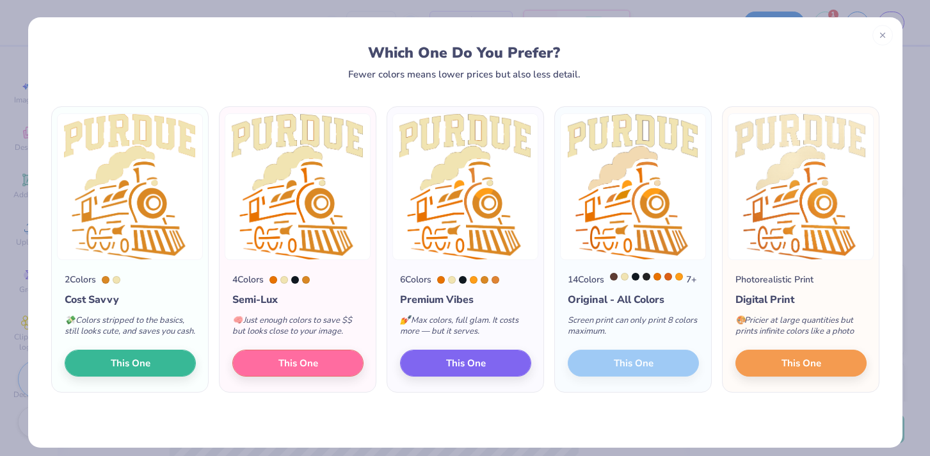
click at [632, 371] on div "14 Colors 7 + Original - All Colors Screen print can only print 8 colors maximu…" at bounding box center [633, 326] width 156 height 132
click at [628, 370] on div "14 Colors 7 + Original - All Colors Screen print can only print 8 colors maximu…" at bounding box center [633, 326] width 156 height 132
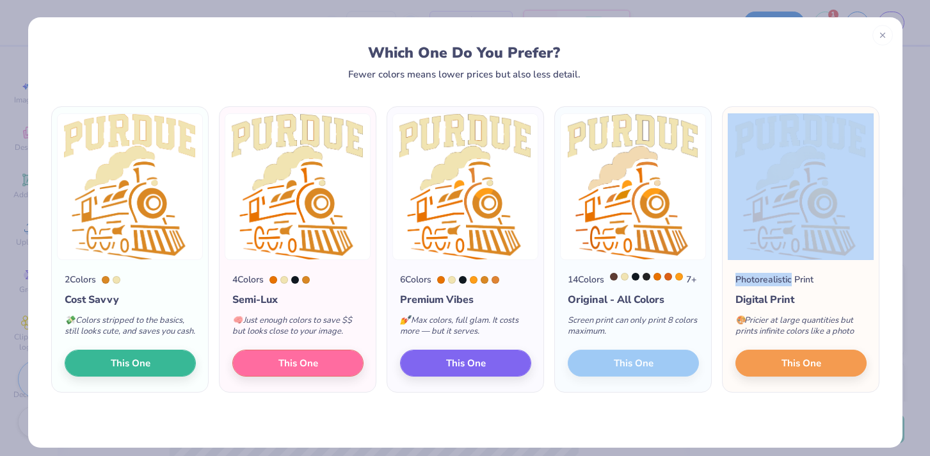
click at [628, 370] on div "14 Colors 7 + Original - All Colors Screen print can only print 8 colors maximu…" at bounding box center [633, 326] width 156 height 132
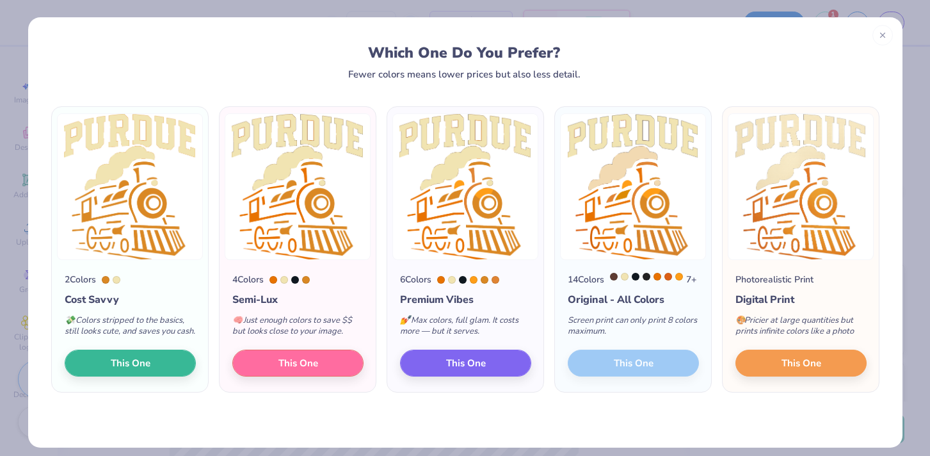
click at [598, 418] on div "2 Colors Cost Savvy 💸 Colors stripped to the basics, still looks cute, and save…" at bounding box center [465, 263] width 874 height 368
click at [307, 369] on span "This One" at bounding box center [298, 361] width 40 height 15
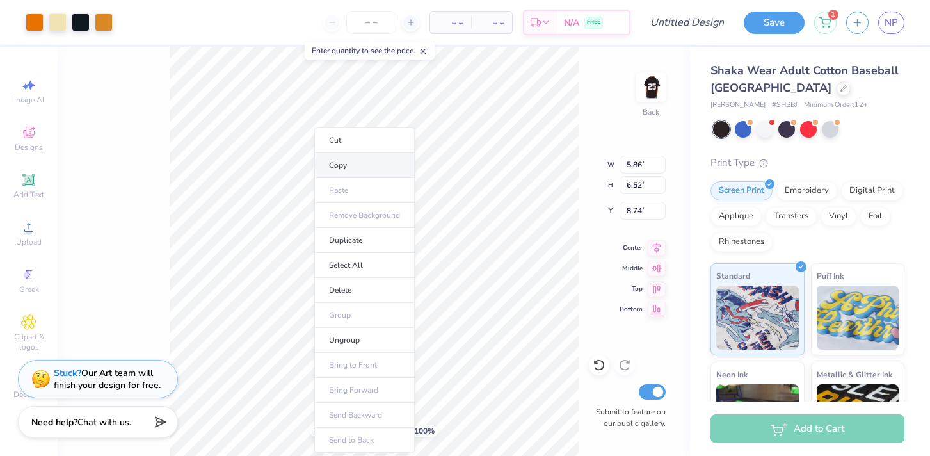
click at [344, 162] on li "Copy" at bounding box center [364, 165] width 100 height 25
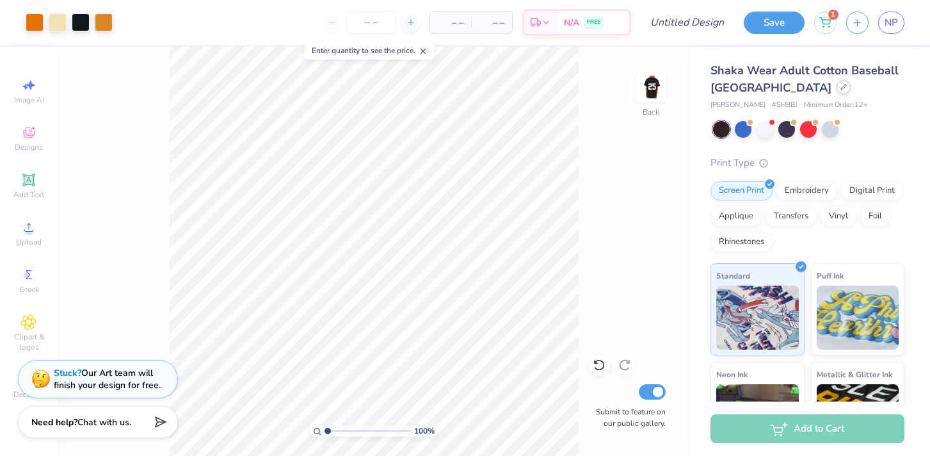
click at [841, 86] on icon at bounding box center [843, 86] width 5 height 5
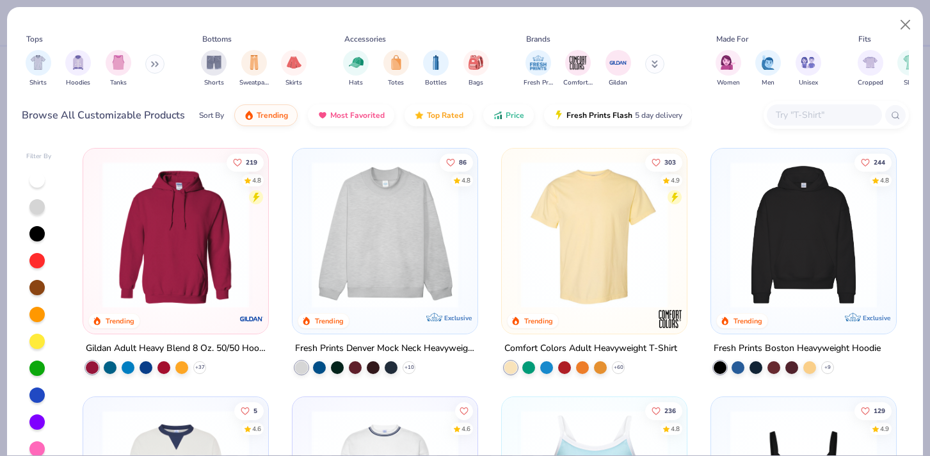
click at [152, 59] on button at bounding box center [154, 63] width 19 height 19
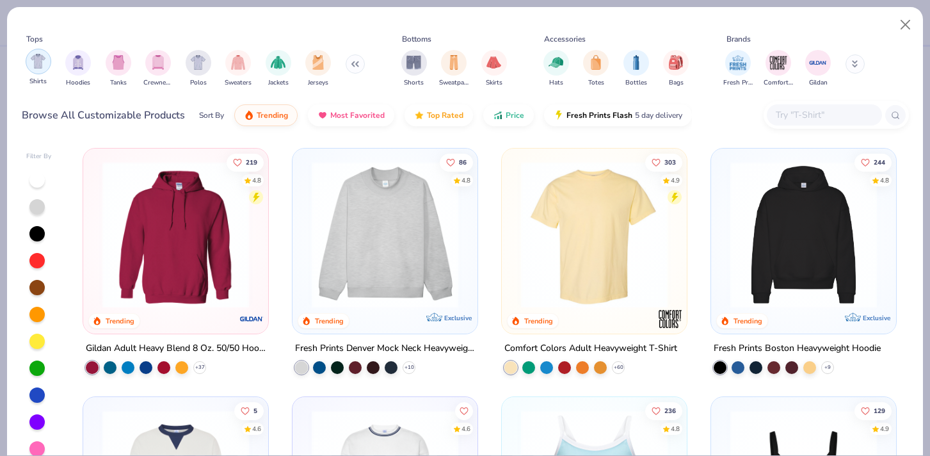
click at [44, 67] on img "filter for Shirts" at bounding box center [38, 61] width 15 height 15
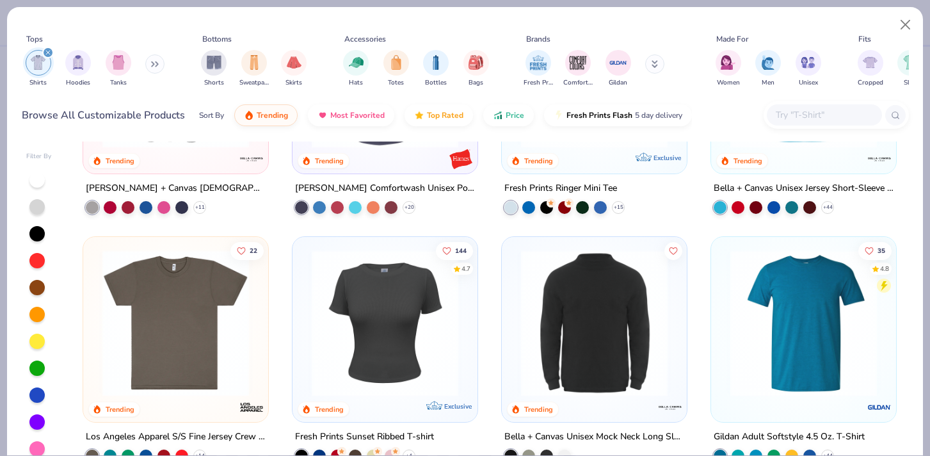
scroll to position [1048, 0]
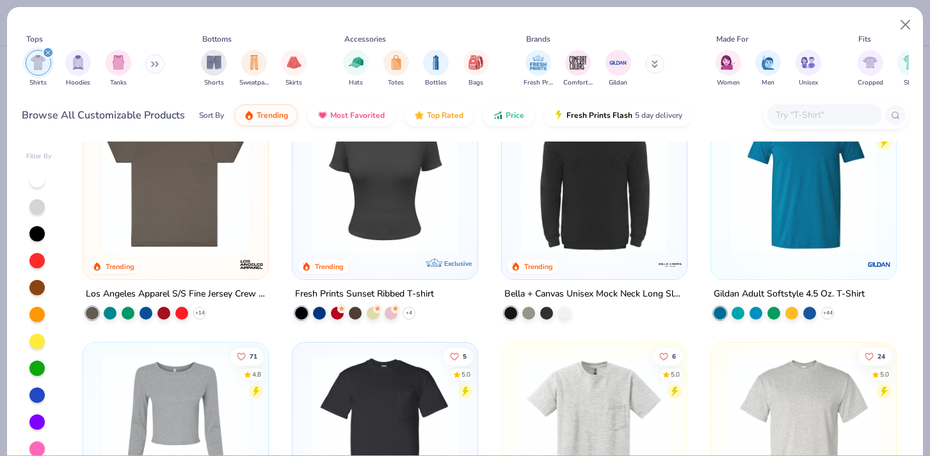
click at [797, 125] on div at bounding box center [824, 114] width 115 height 21
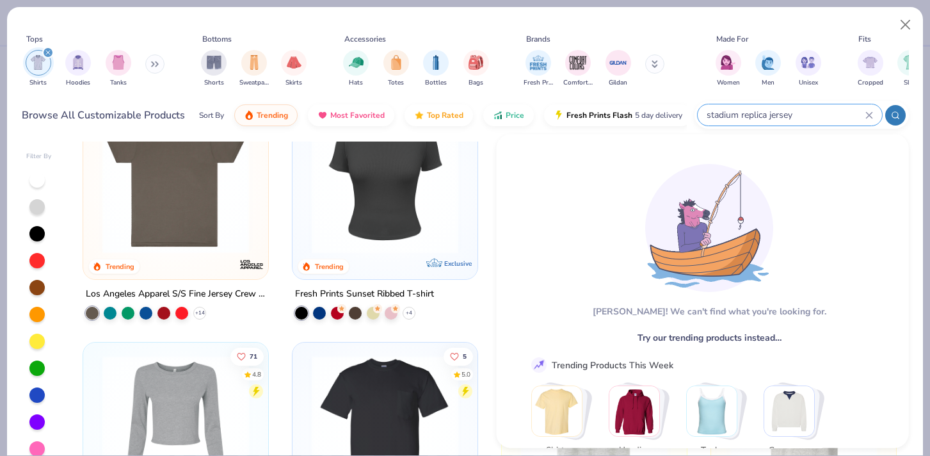
type input "stadium replica jersey"
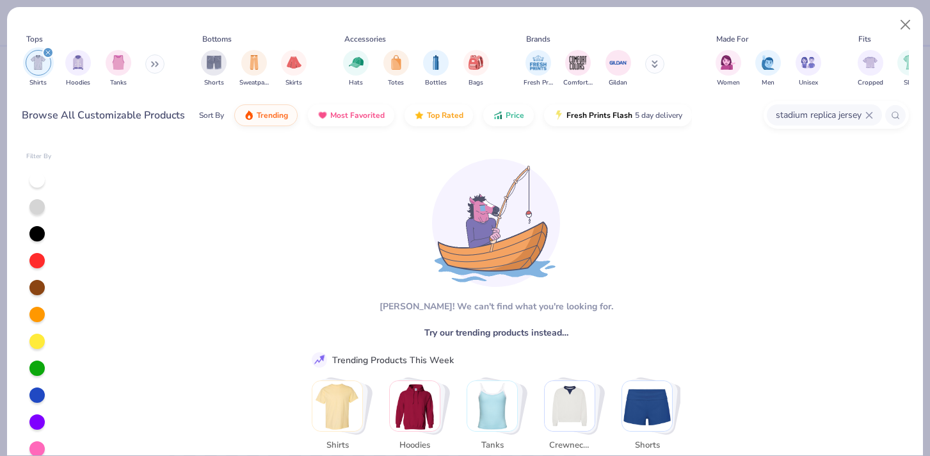
click at [870, 113] on icon at bounding box center [869, 115] width 8 height 8
click at [814, 113] on input "text" at bounding box center [823, 115] width 99 height 15
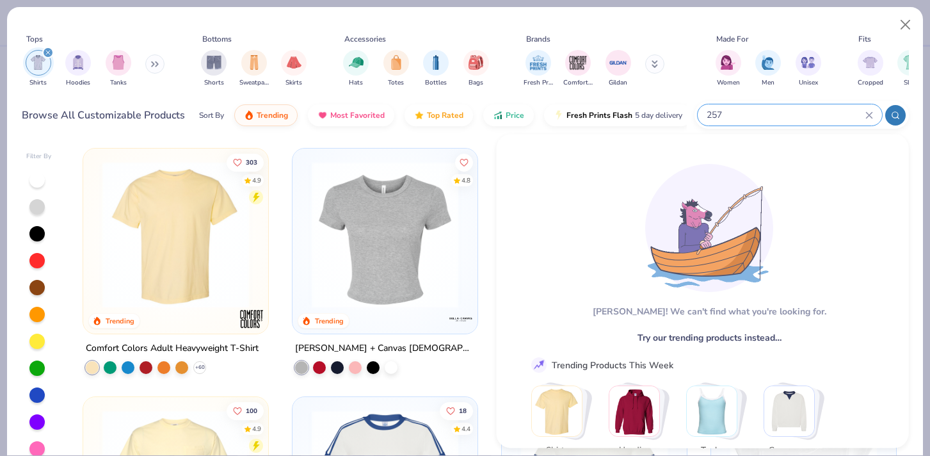
click at [868, 110] on div "257" at bounding box center [790, 114] width 184 height 21
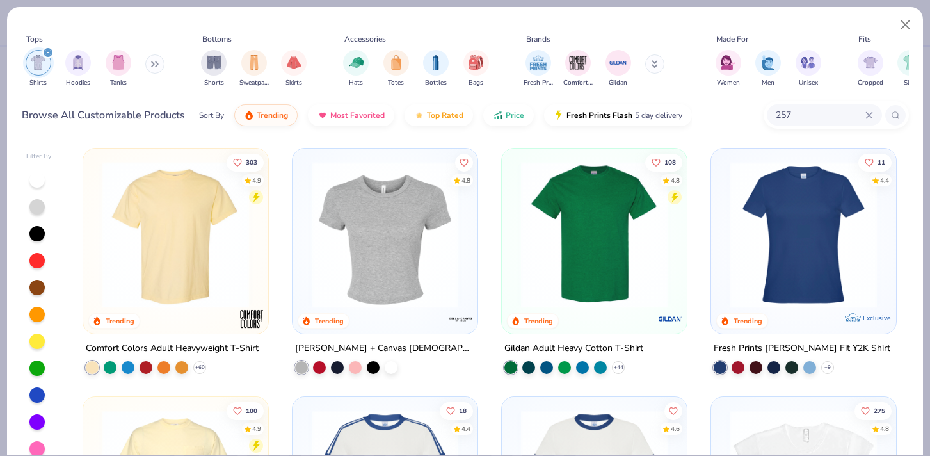
type input "257"
click at [657, 60] on button at bounding box center [654, 63] width 19 height 19
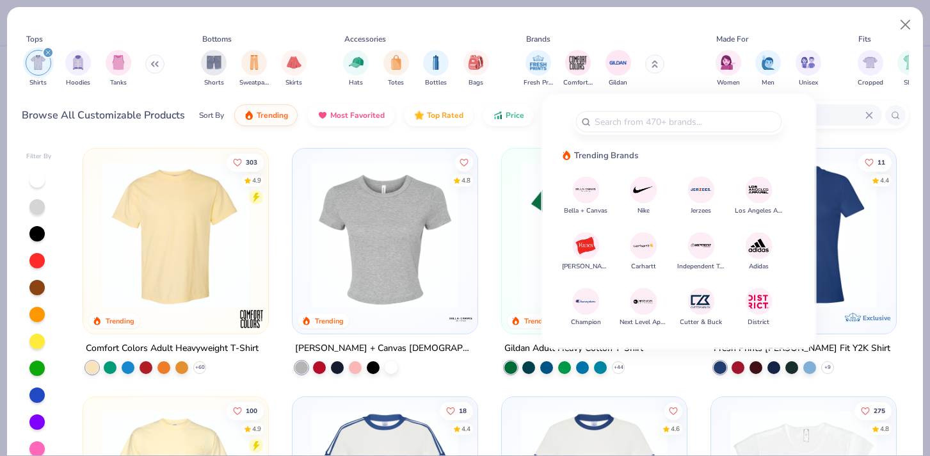
click at [582, 48] on div "Fresh Prints Comfort Colors Gildan" at bounding box center [602, 68] width 161 height 47
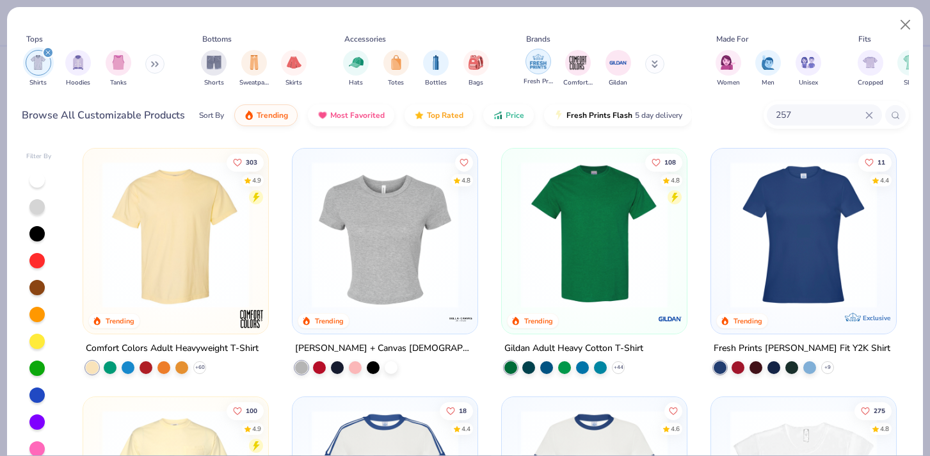
click at [538, 58] on img "filter for Fresh Prints" at bounding box center [538, 61] width 19 height 19
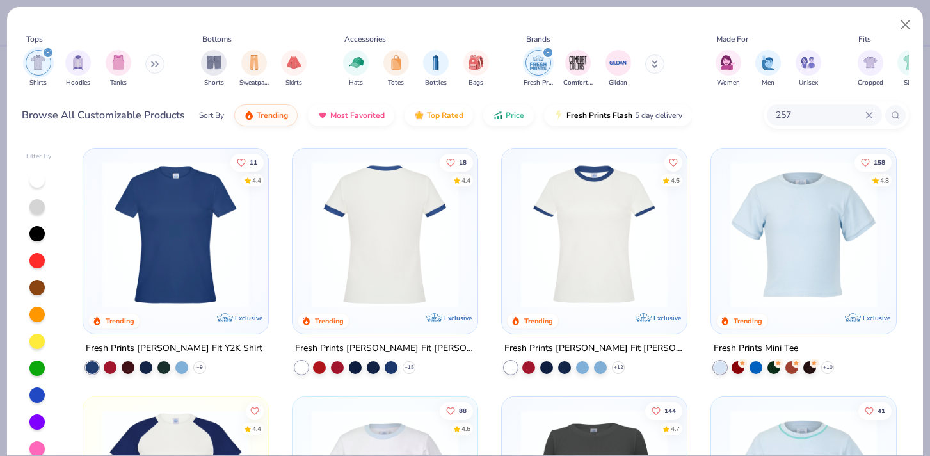
click at [388, 240] on div at bounding box center [385, 234] width 478 height 147
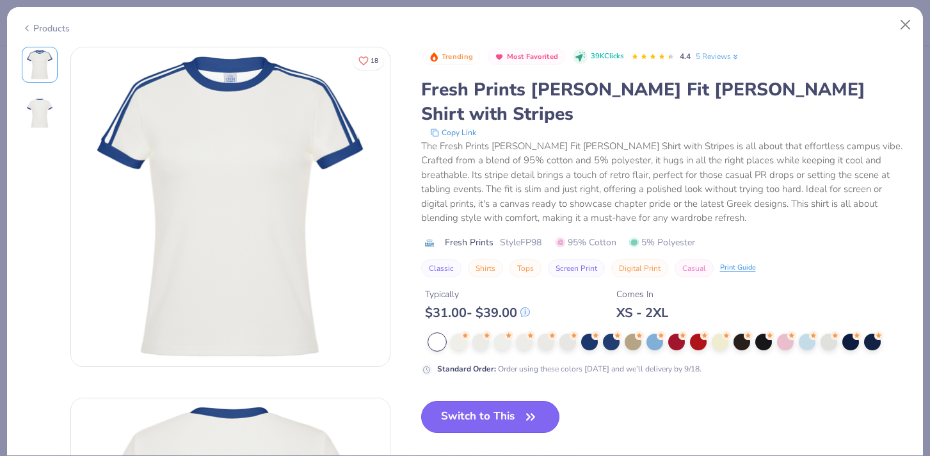
click at [440, 401] on button "Switch to This" at bounding box center [490, 417] width 139 height 32
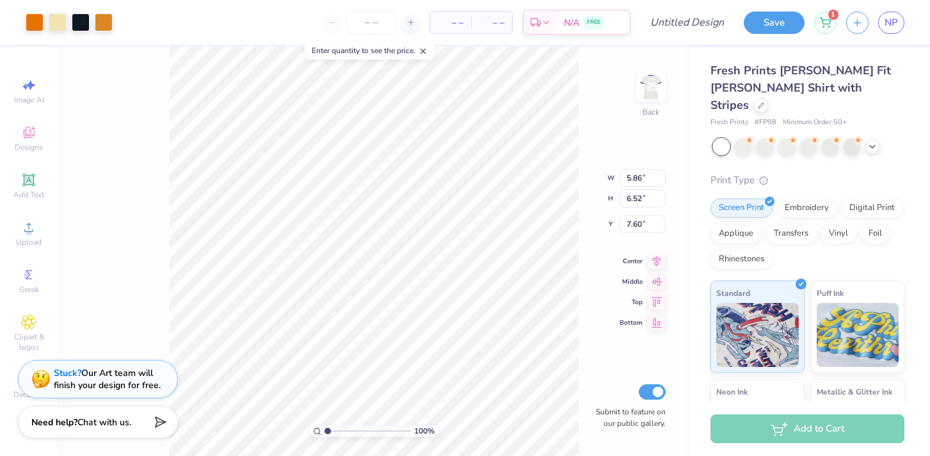
type input "3.00"
type input "8.48"
type input "9.44"
type input "2.13"
click at [59, 18] on div at bounding box center [58, 21] width 18 height 18
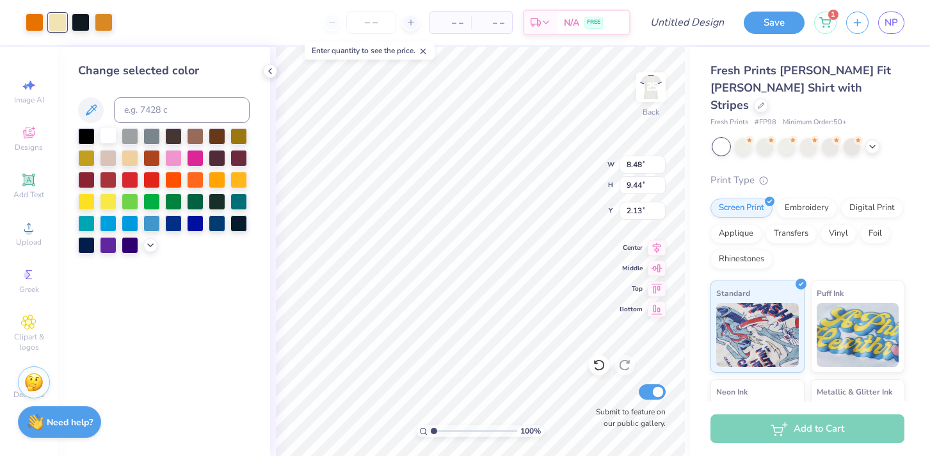
click at [106, 136] on div at bounding box center [108, 135] width 17 height 17
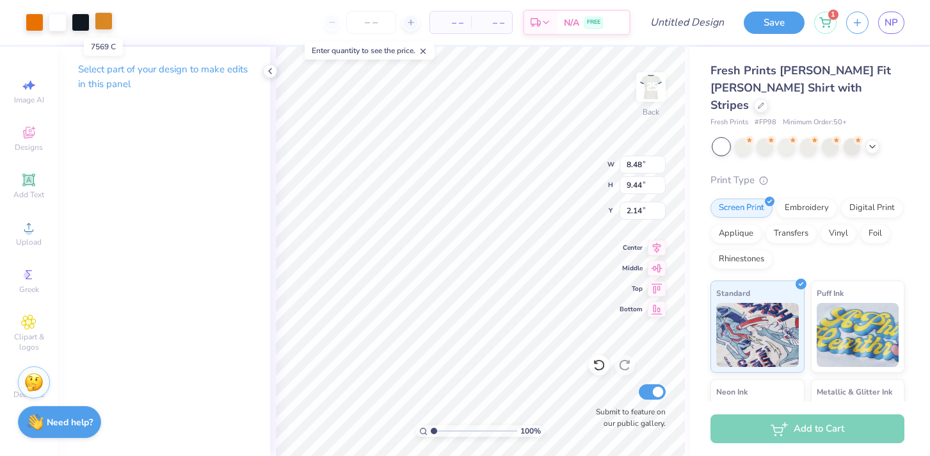
click at [106, 20] on div at bounding box center [104, 21] width 18 height 18
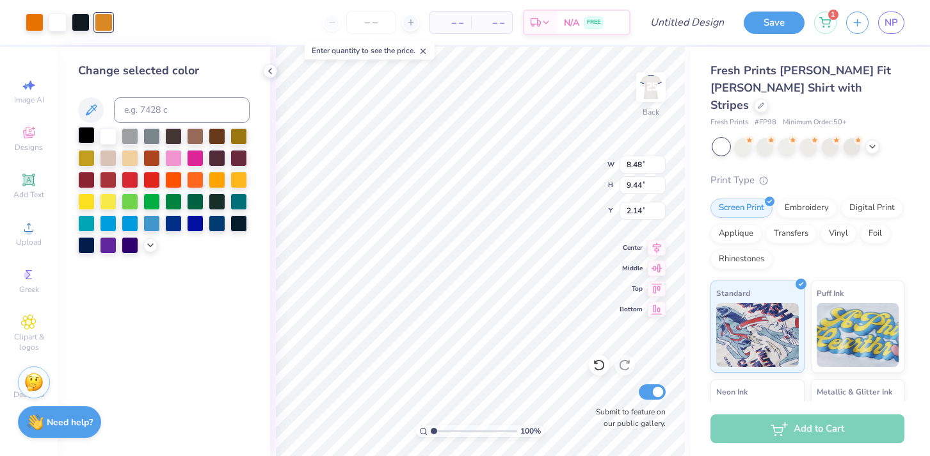
click at [88, 134] on div at bounding box center [86, 135] width 17 height 17
click at [77, 20] on div at bounding box center [81, 21] width 18 height 18
click at [86, 200] on div at bounding box center [86, 200] width 17 height 17
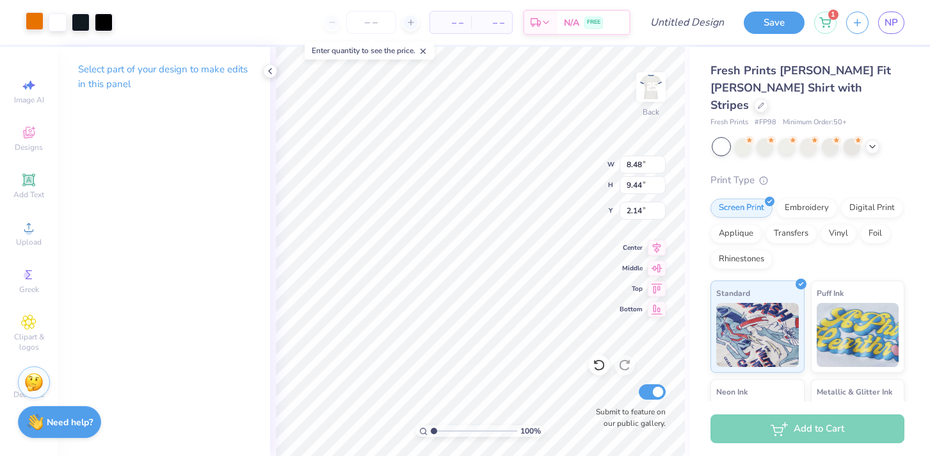
click at [40, 22] on div at bounding box center [35, 21] width 18 height 18
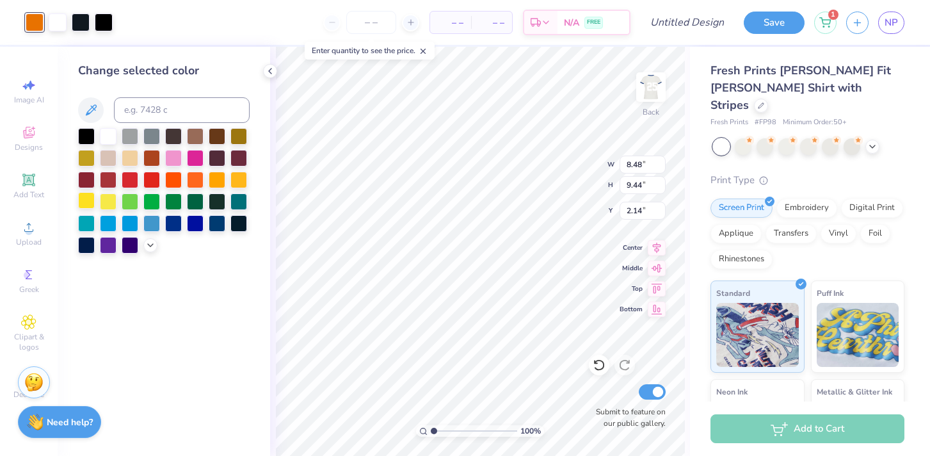
click at [92, 203] on div at bounding box center [86, 200] width 17 height 17
click at [109, 135] on div at bounding box center [108, 135] width 17 height 17
click at [62, 20] on div at bounding box center [58, 21] width 18 height 18
click at [107, 131] on div at bounding box center [108, 135] width 17 height 17
click at [107, 127] on div at bounding box center [108, 135] width 17 height 17
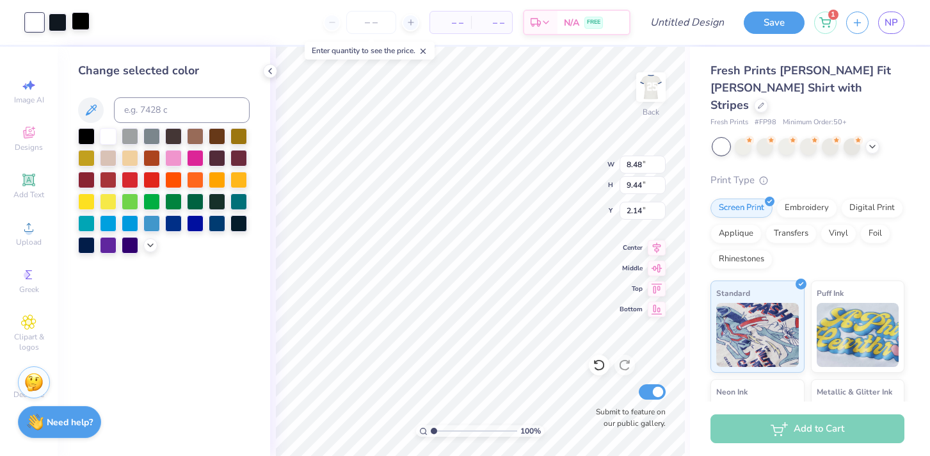
click at [77, 24] on div at bounding box center [81, 21] width 18 height 18
click at [110, 130] on div at bounding box center [108, 135] width 17 height 17
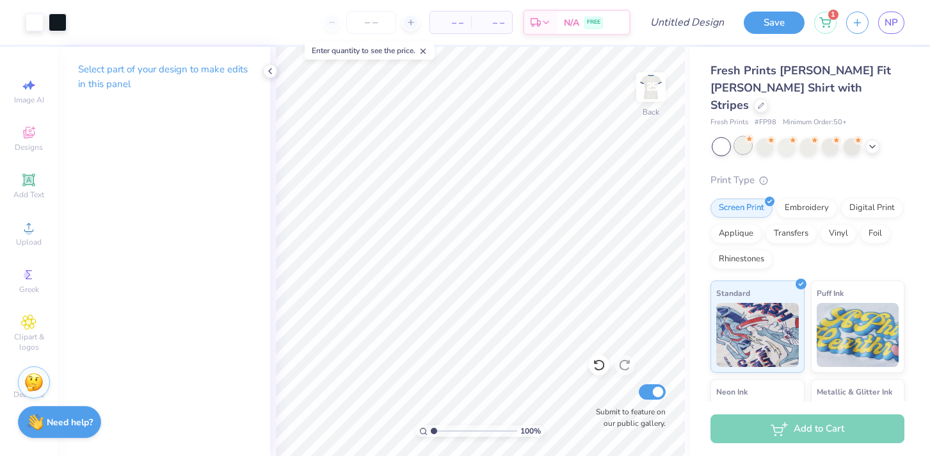
click at [743, 137] on div at bounding box center [743, 145] width 17 height 17
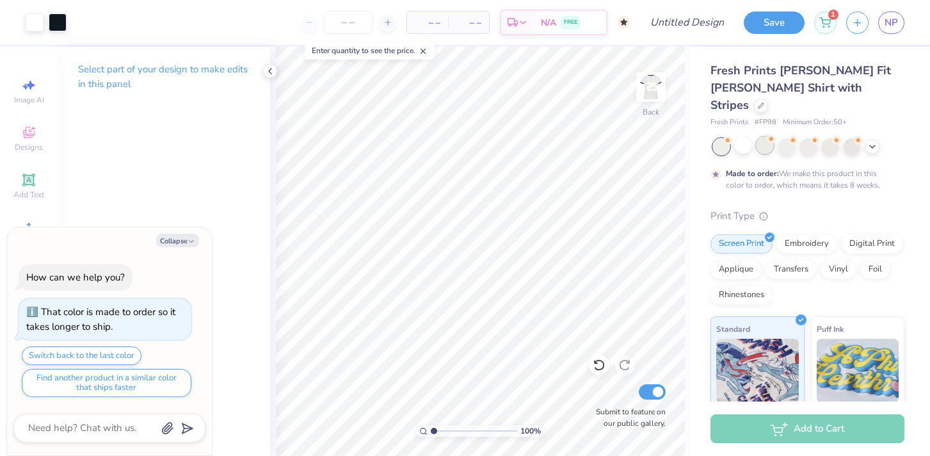
click at [764, 137] on div at bounding box center [764, 145] width 17 height 17
click at [783, 137] on div at bounding box center [786, 145] width 17 height 17
click at [813, 137] on div at bounding box center [808, 145] width 17 height 17
click at [843, 137] on div at bounding box center [851, 145] width 17 height 17
type textarea "x"
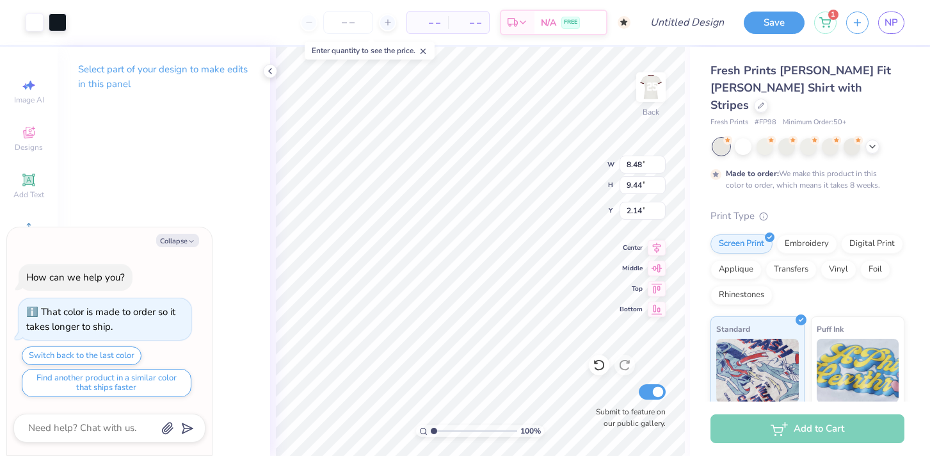
type textarea "x"
